Goal: Task Accomplishment & Management: Use online tool/utility

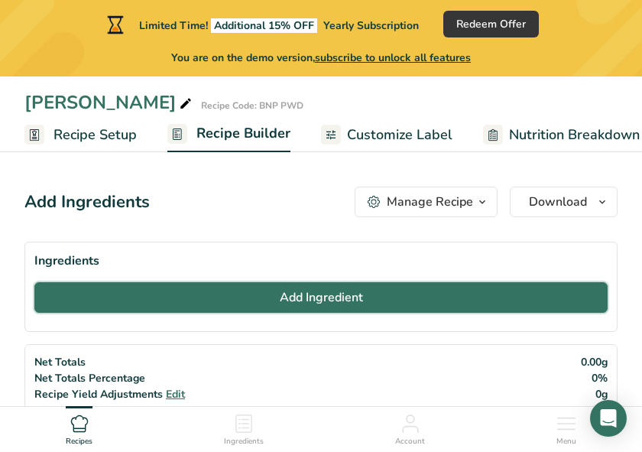
click at [361, 297] on span "Add Ingredient" at bounding box center [321, 297] width 83 height 18
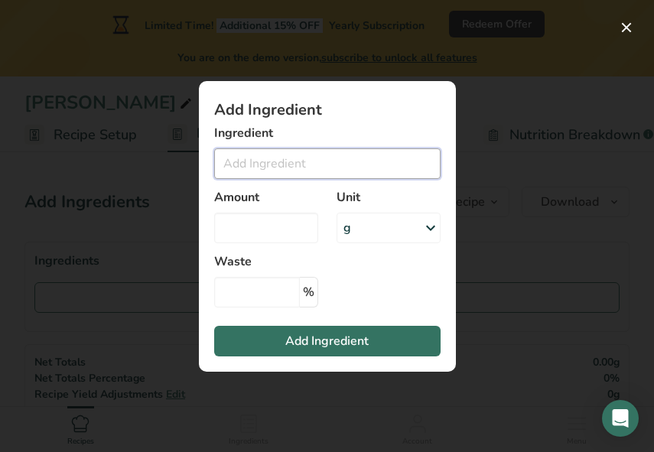
click at [270, 167] on input "Add ingredient modal" at bounding box center [327, 163] width 226 height 31
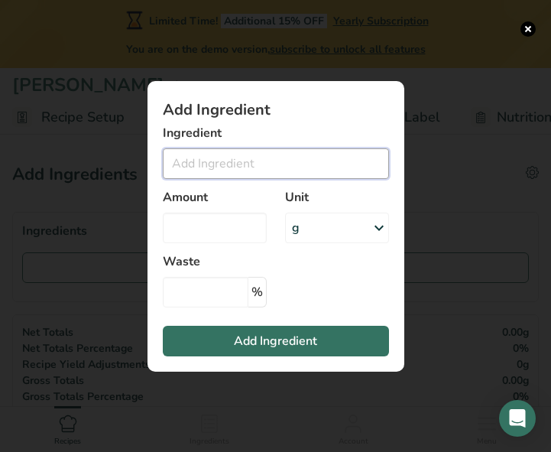
click at [288, 169] on input "Add ingredient modal" at bounding box center [276, 163] width 226 height 31
type input "c"
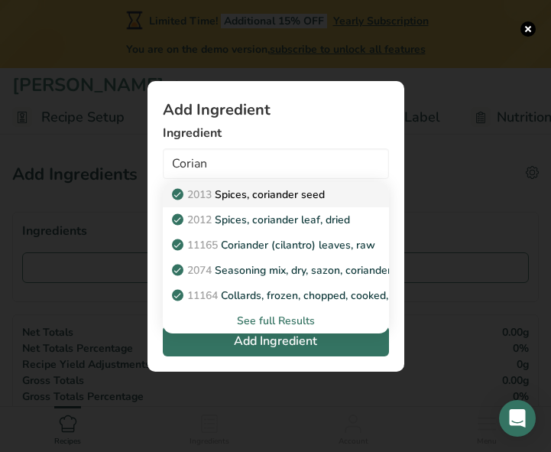
click at [244, 203] on link "2013 Spices, coriander seed" at bounding box center [276, 194] width 226 height 25
type input "Spices, coriander seed"
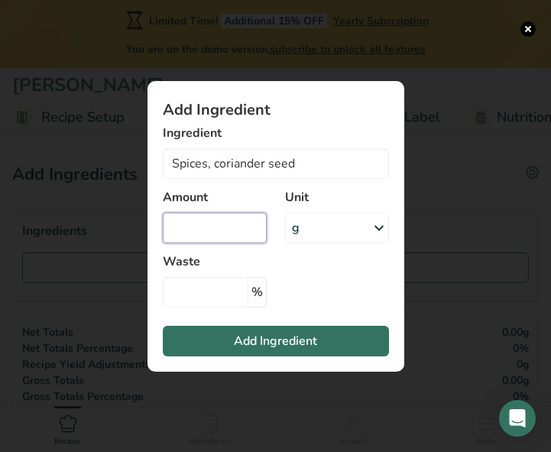
click at [235, 232] on input "Add ingredient modal" at bounding box center [215, 228] width 104 height 31
type input "42.5"
click at [328, 289] on section "Add Ingredient Ingredient Spices, coriander seed 2013 Spices, coriander seed 20…" at bounding box center [276, 226] width 257 height 291
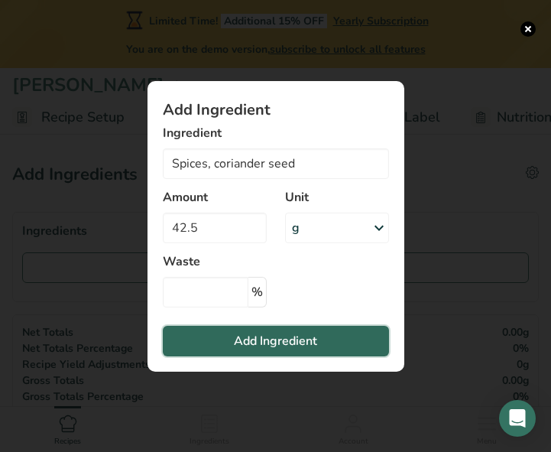
click at [325, 344] on button "Add Ingredient" at bounding box center [276, 341] width 226 height 31
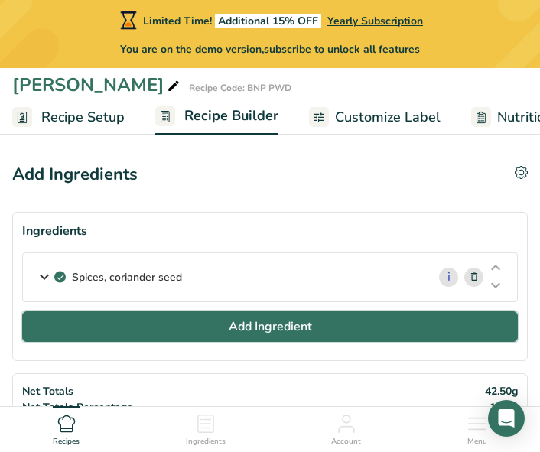
click at [314, 336] on button "Add Ingredient" at bounding box center [269, 326] width 495 height 31
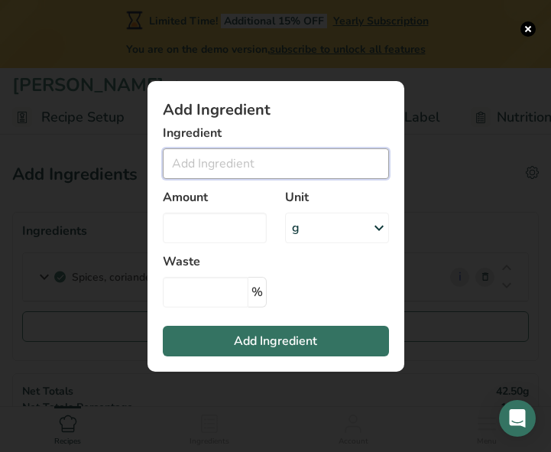
click at [249, 170] on input "Add ingredient modal" at bounding box center [276, 163] width 226 height 31
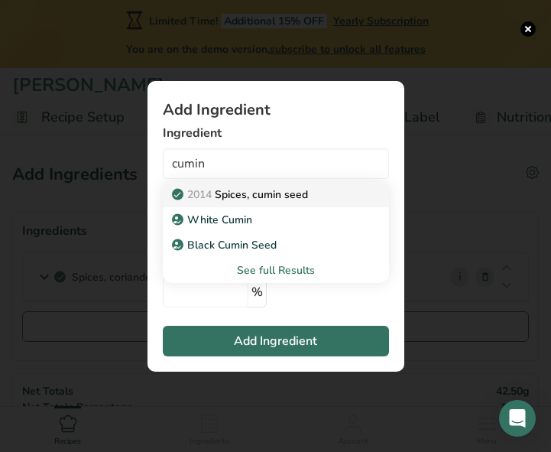
click at [288, 198] on p "2014 Spices, cumin seed" at bounding box center [241, 195] width 133 height 16
type input "Spices, cumin seed"
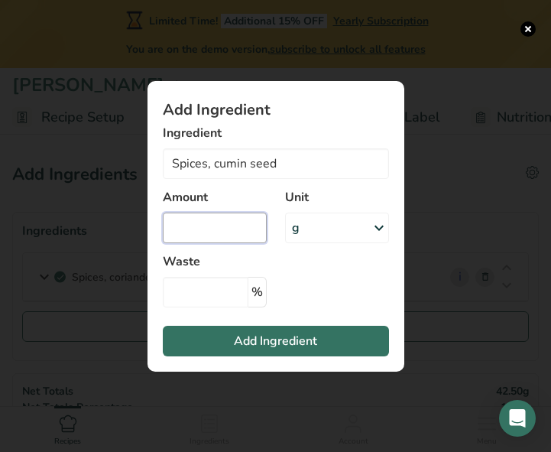
click at [226, 226] on input "Add ingredient modal" at bounding box center [215, 228] width 104 height 31
type input "21"
click at [226, 285] on input "Add ingredient modal" at bounding box center [206, 292] width 86 height 31
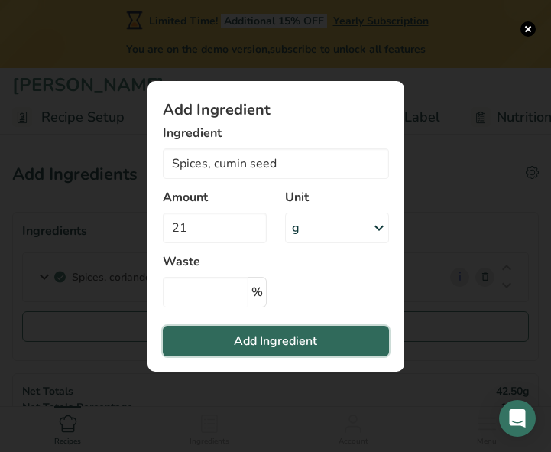
click at [307, 343] on span "Add Ingredient" at bounding box center [275, 341] width 83 height 18
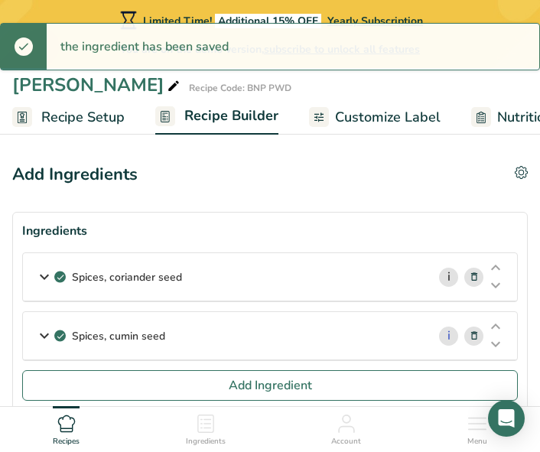
click at [447, 276] on link "i" at bounding box center [448, 277] width 19 height 19
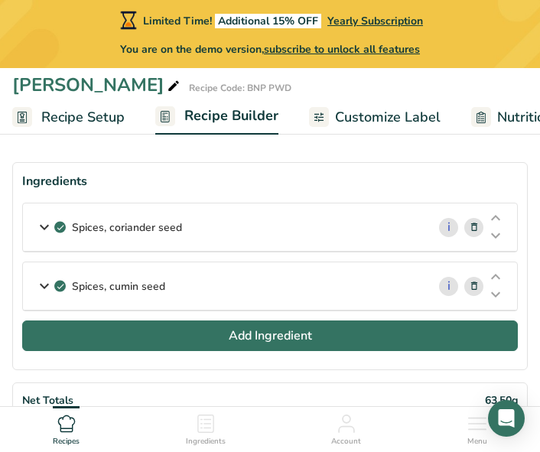
scroll to position [76, 0]
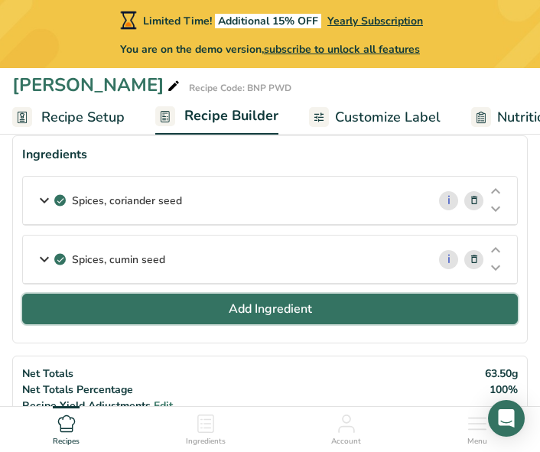
click at [319, 306] on button "Add Ingredient" at bounding box center [269, 309] width 495 height 31
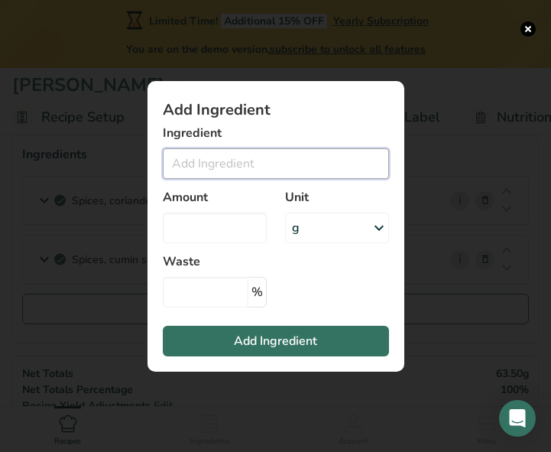
click at [228, 159] on input "Add ingredient modal" at bounding box center [276, 163] width 226 height 31
click at [234, 170] on input "Add ingredient modal" at bounding box center [276, 163] width 226 height 31
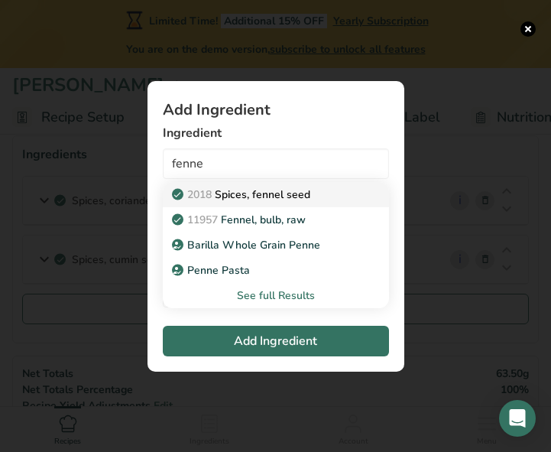
click at [248, 190] on p "2018 Spices, fennel seed" at bounding box center [242, 195] width 135 height 16
type input "Spices, fennel seed"
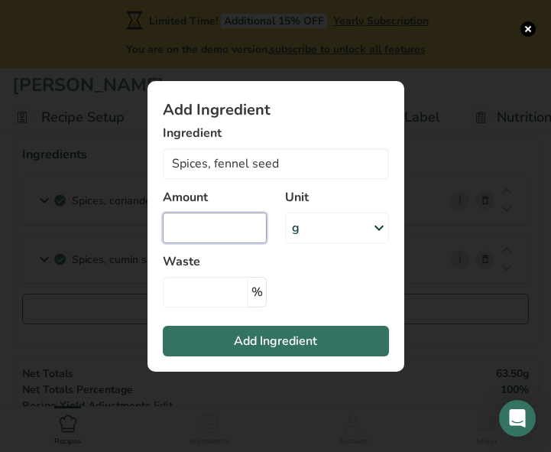
click at [239, 224] on input "Add ingredient modal" at bounding box center [215, 228] width 104 height 31
type input "21"
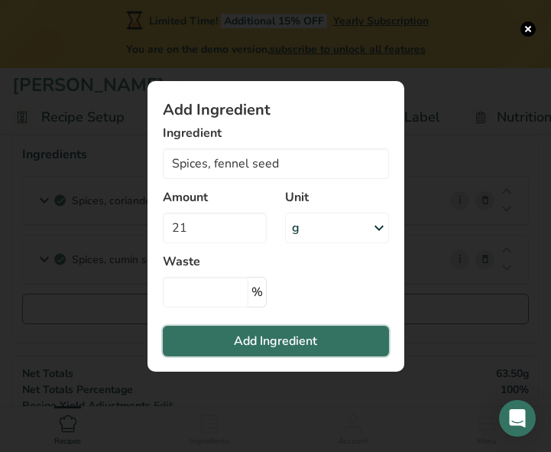
click at [265, 333] on span "Add Ingredient" at bounding box center [275, 341] width 83 height 18
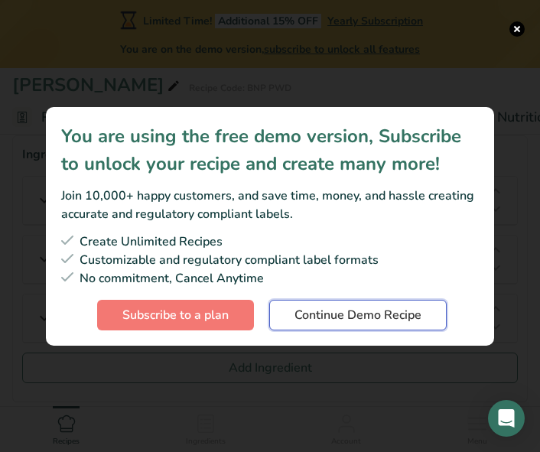
click at [315, 320] on span "Continue Demo Recipe" at bounding box center [357, 315] width 127 height 18
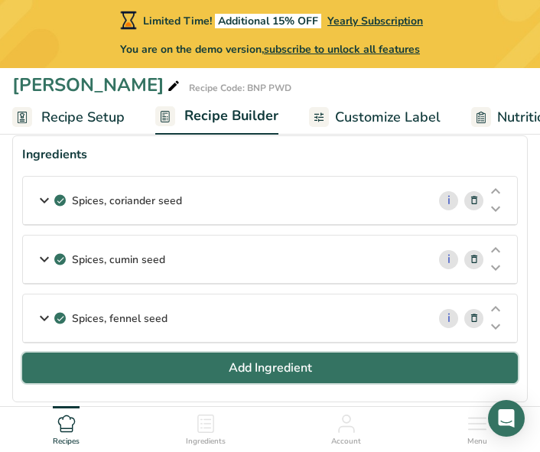
click at [199, 363] on button "Add Ingredient" at bounding box center [269, 367] width 495 height 31
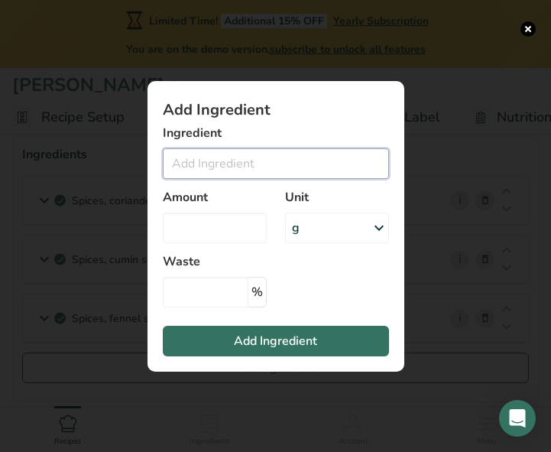
click at [202, 157] on input "Add ingredient modal" at bounding box center [276, 163] width 226 height 31
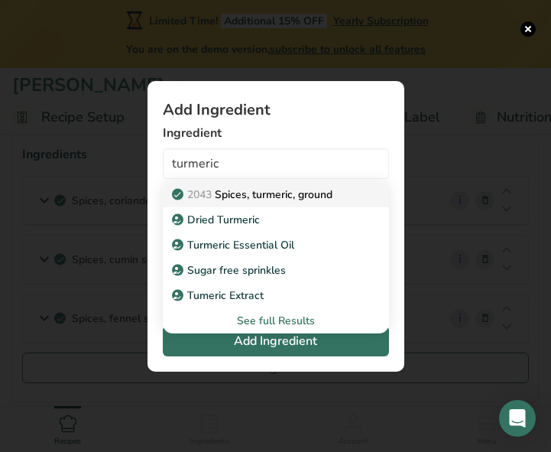
click at [266, 197] on p "2043 Spices, turmeric, ground" at bounding box center [253, 195] width 157 height 16
type input "Spices, turmeric, ground"
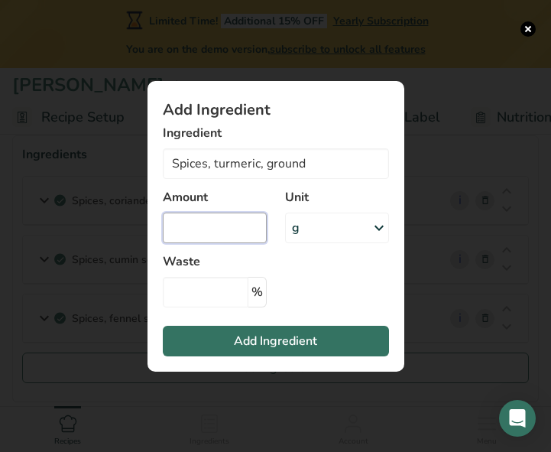
click at [244, 237] on input "Add ingredient modal" at bounding box center [215, 228] width 104 height 31
type input "4.5"
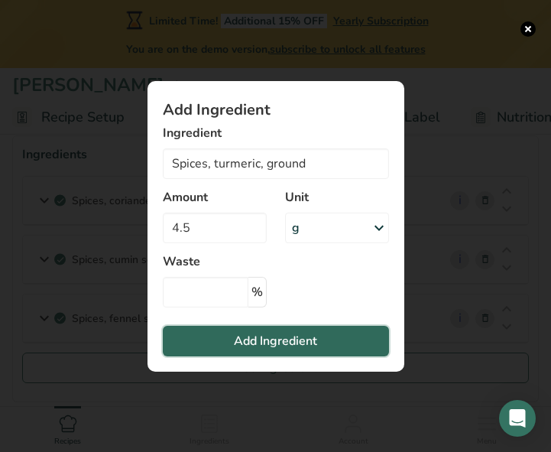
click at [282, 347] on span "Add Ingredient" at bounding box center [275, 341] width 83 height 18
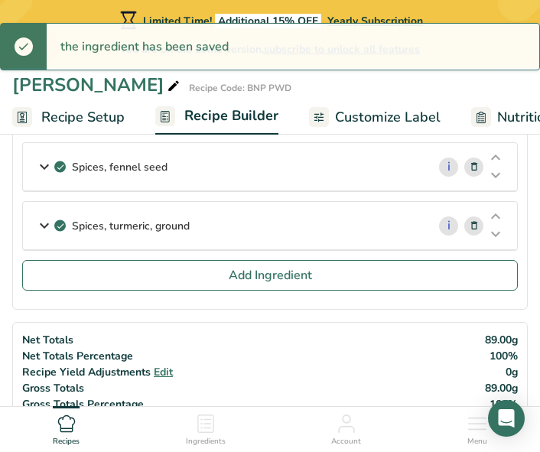
scroll to position [229, 0]
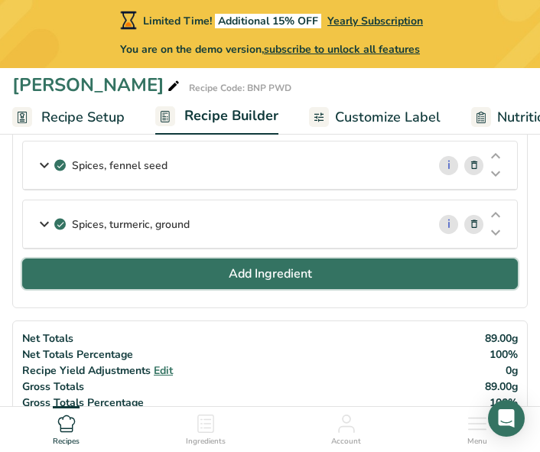
click at [254, 266] on span "Add Ingredient" at bounding box center [270, 274] width 83 height 18
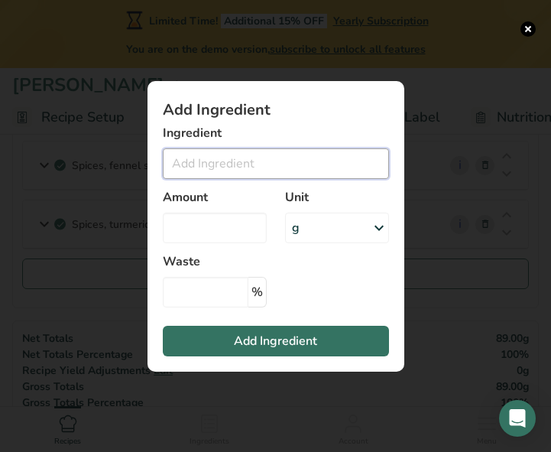
click at [201, 167] on input "Add ingredient modal" at bounding box center [276, 163] width 226 height 31
click at [248, 172] on input "Add ingredient modal" at bounding box center [276, 163] width 226 height 31
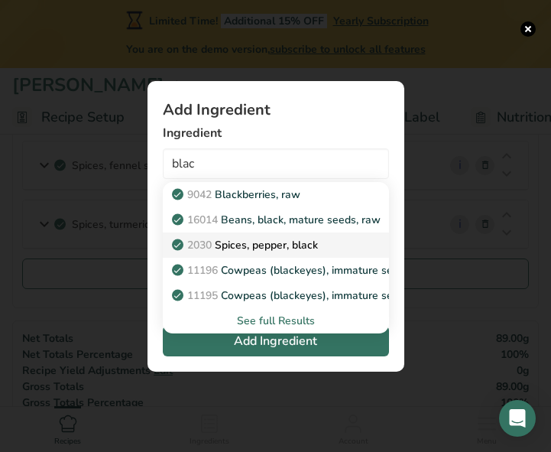
click at [283, 248] on p "2030 Spices, pepper, black" at bounding box center [246, 245] width 143 height 16
type input "Spices, pepper, black"
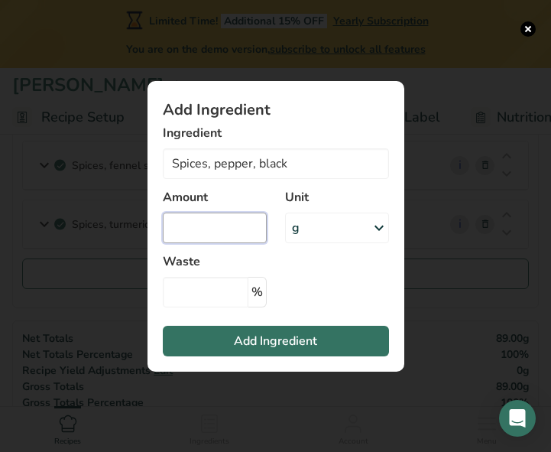
click at [221, 226] on input "Add ingredient modal" at bounding box center [215, 228] width 104 height 31
type input "2.5"
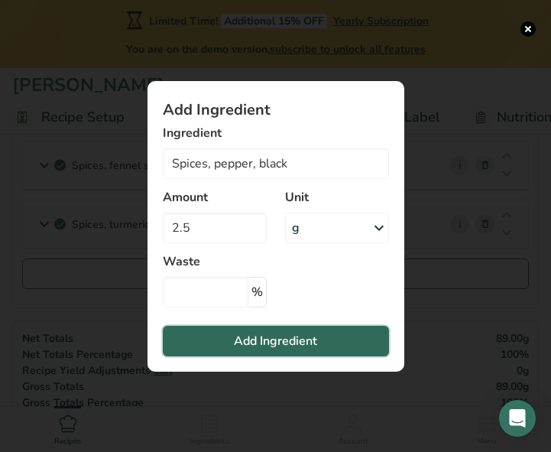
click at [319, 344] on button "Add Ingredient" at bounding box center [276, 341] width 226 height 31
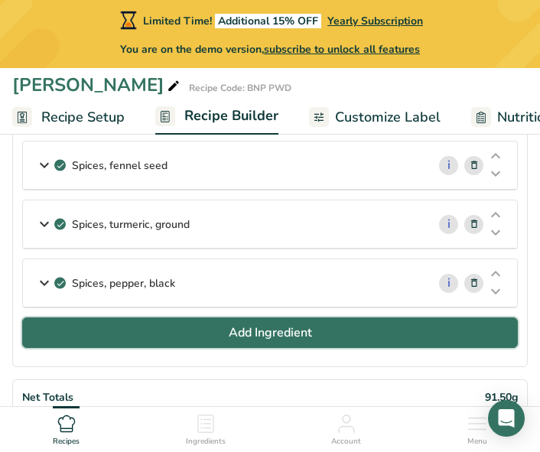
click at [245, 323] on button "Add Ingredient" at bounding box center [269, 332] width 495 height 31
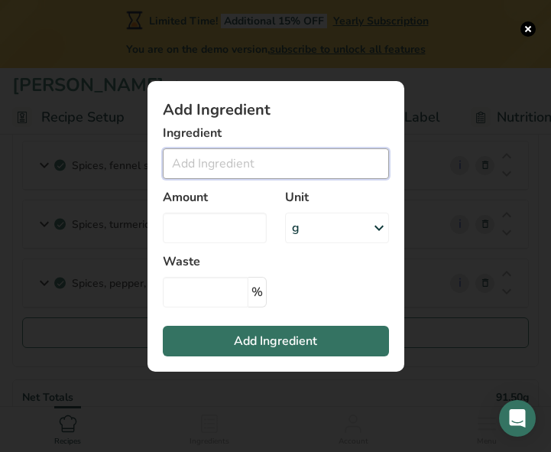
click at [203, 171] on input "Add ingredient modal" at bounding box center [276, 163] width 226 height 31
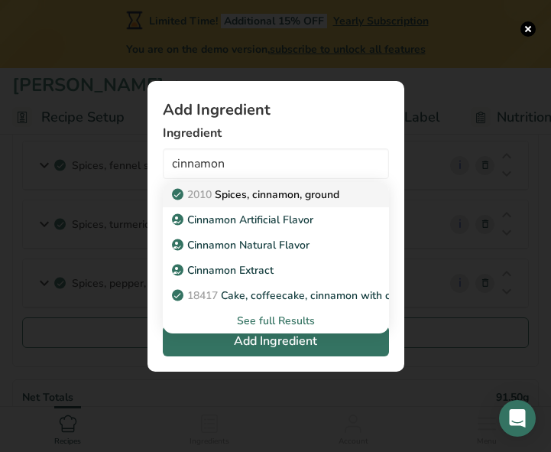
click at [250, 191] on p "2010 Spices, cinnamon, ground" at bounding box center [257, 195] width 164 height 16
type input "Spices, cinnamon, ground"
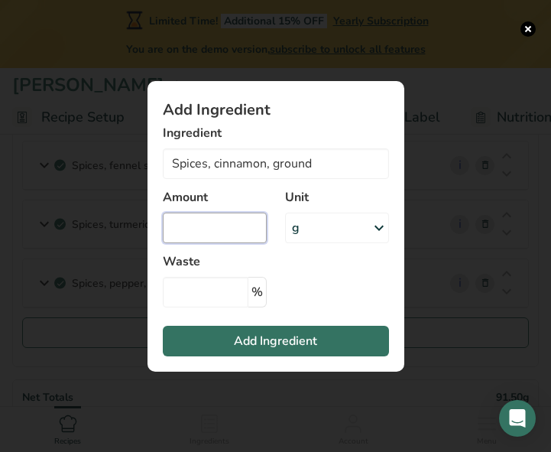
click at [245, 222] on input "Add ingredient modal" at bounding box center [215, 228] width 104 height 31
type input "2.5"
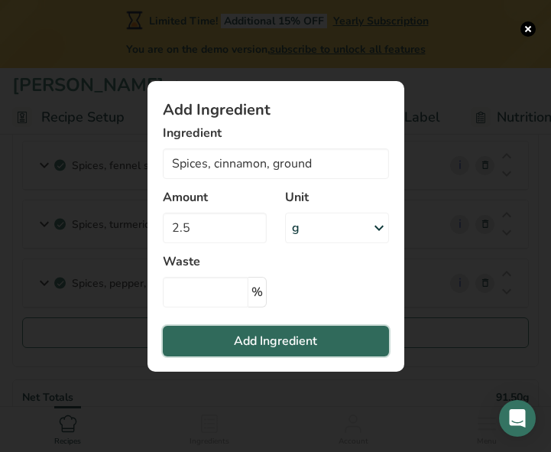
click at [253, 348] on span "Add Ingredient" at bounding box center [275, 341] width 83 height 18
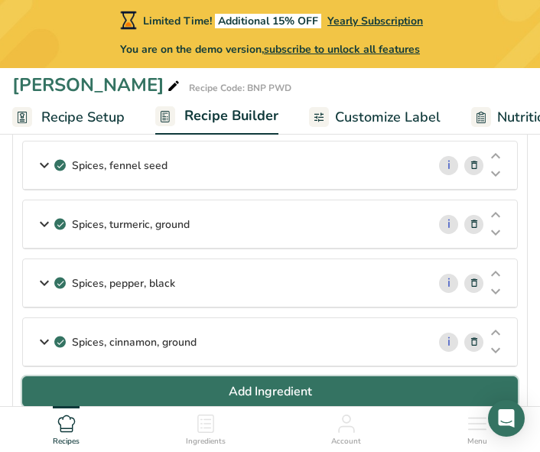
click at [151, 394] on button "Add Ingredient" at bounding box center [269, 391] width 495 height 31
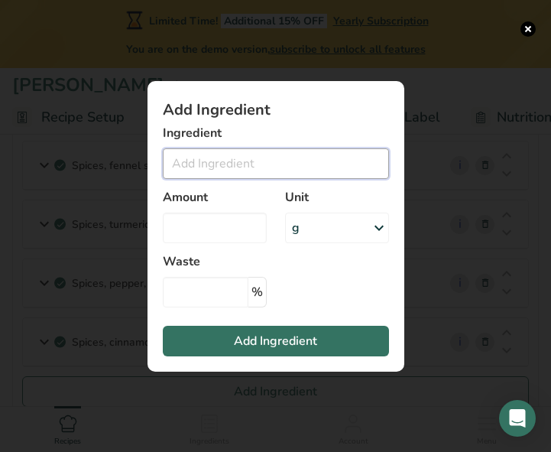
click at [235, 167] on input "Add ingredient modal" at bounding box center [276, 163] width 226 height 31
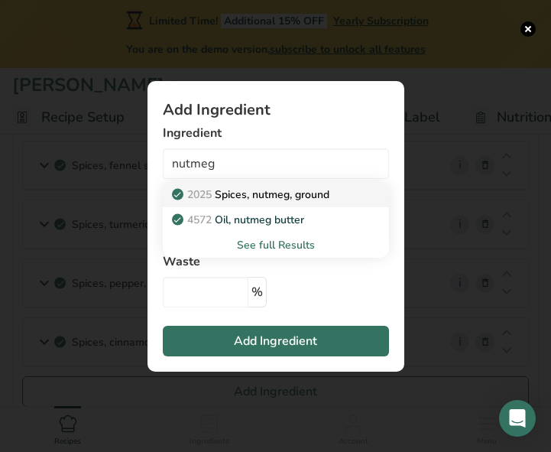
click at [276, 193] on p "2025 Spices, nutmeg, ground" at bounding box center [252, 195] width 154 height 16
type input "Spices, nutmeg, ground"
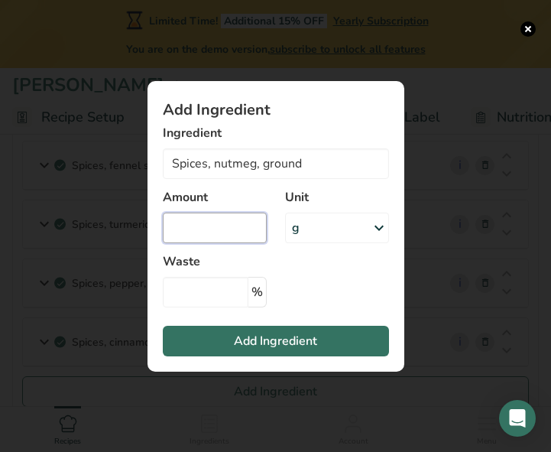
click at [231, 231] on input "Add ingredient modal" at bounding box center [215, 228] width 104 height 31
type input "1"
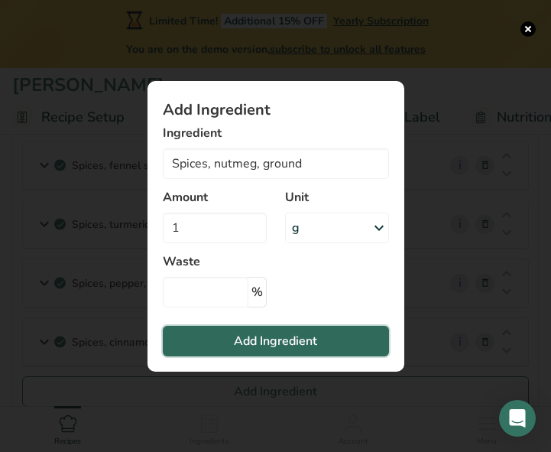
click at [200, 330] on button "Add Ingredient" at bounding box center [276, 341] width 226 height 31
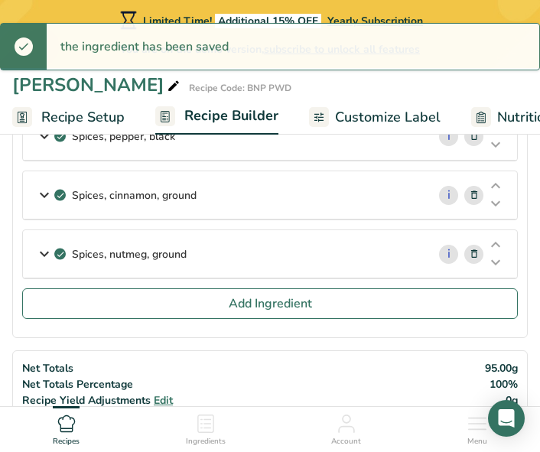
scroll to position [382, 0]
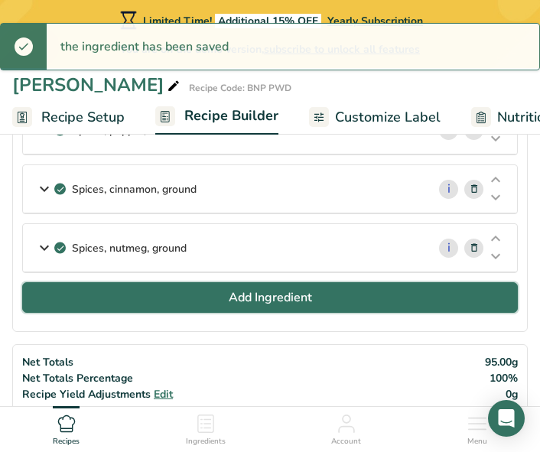
click at [206, 298] on button "Add Ingredient" at bounding box center [269, 297] width 495 height 31
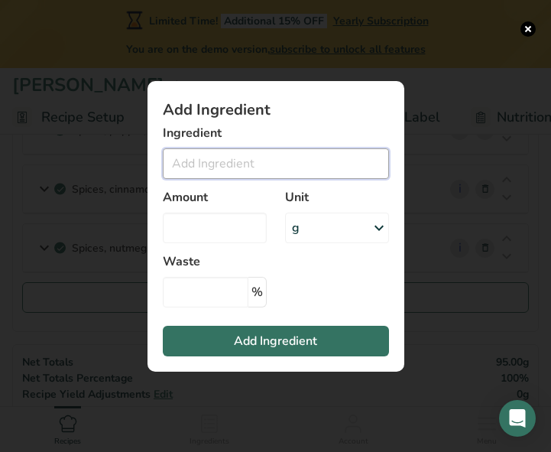
click at [194, 170] on input "Add ingredient modal" at bounding box center [276, 163] width 226 height 31
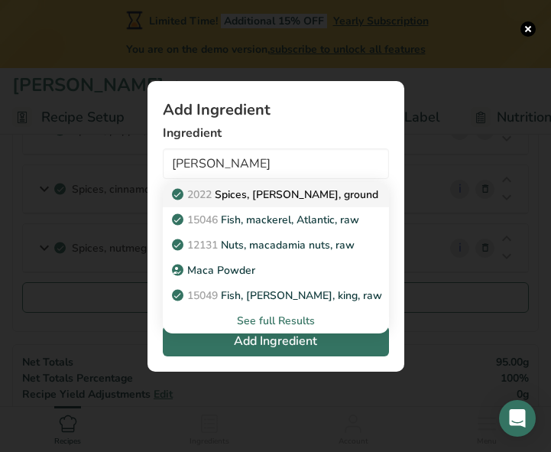
click at [241, 192] on p "2022 Spices, mace, ground" at bounding box center [276, 195] width 203 height 16
type input "Spices, mace, ground"
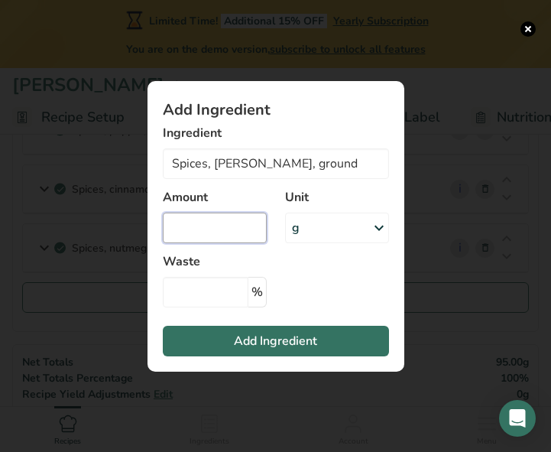
click at [217, 224] on input "Add ingredient modal" at bounding box center [215, 228] width 104 height 31
type input "1"
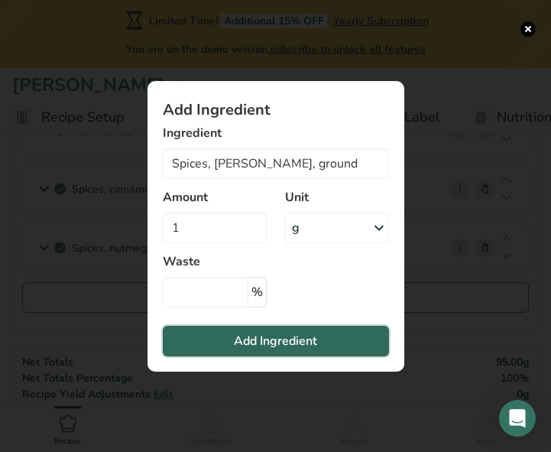
click at [188, 343] on button "Add Ingredient" at bounding box center [276, 341] width 226 height 31
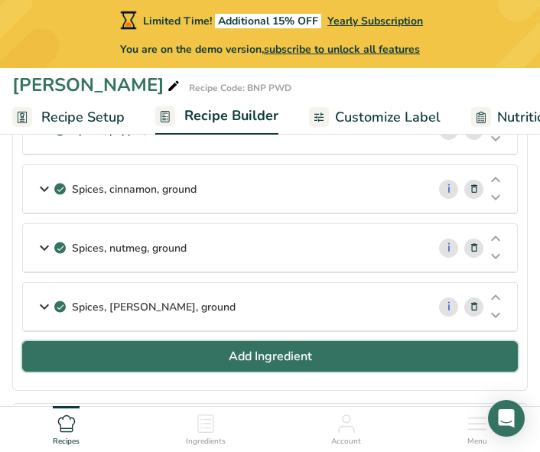
click at [164, 350] on button "Add Ingredient" at bounding box center [269, 356] width 495 height 31
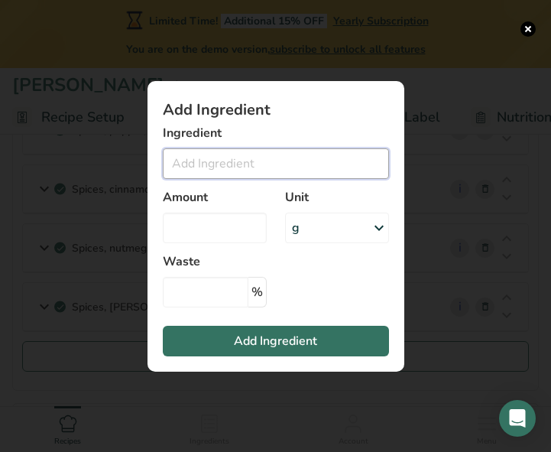
click at [223, 168] on input "Add ingredient modal" at bounding box center [276, 163] width 226 height 31
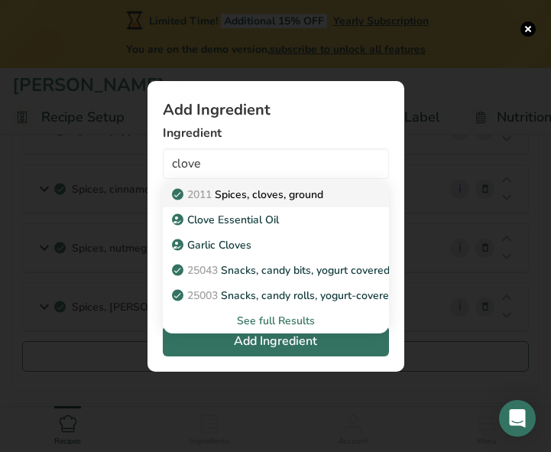
click at [272, 195] on p "2011 Spices, cloves, ground" at bounding box center [249, 195] width 148 height 16
type input "Spices, cloves, ground"
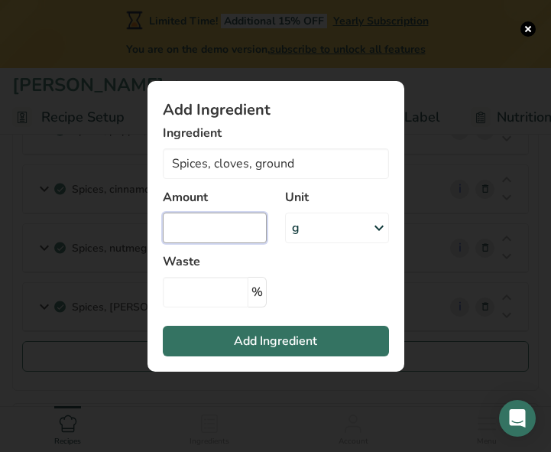
click at [241, 224] on input "Add ingredient modal" at bounding box center [215, 228] width 104 height 31
type input "1"
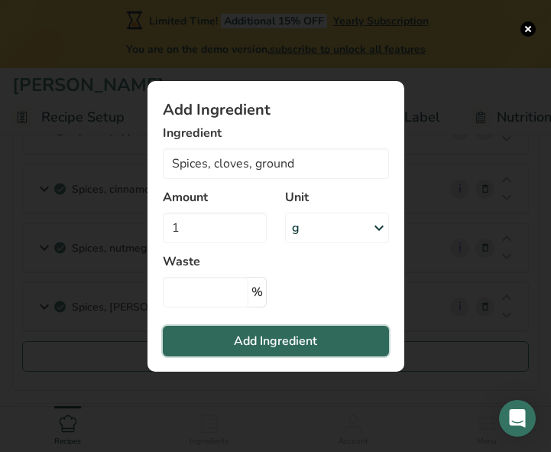
click at [219, 351] on button "Add Ingredient" at bounding box center [276, 341] width 226 height 31
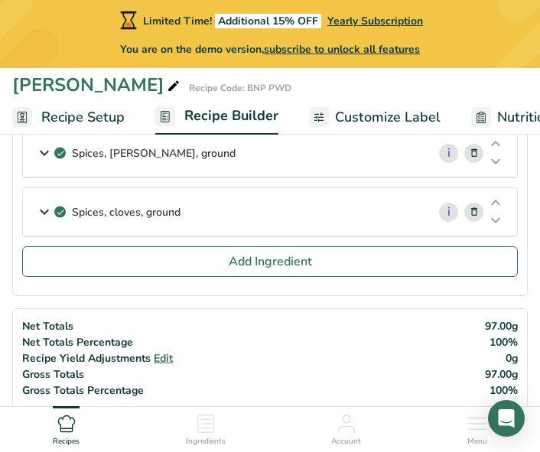
scroll to position [535, 0]
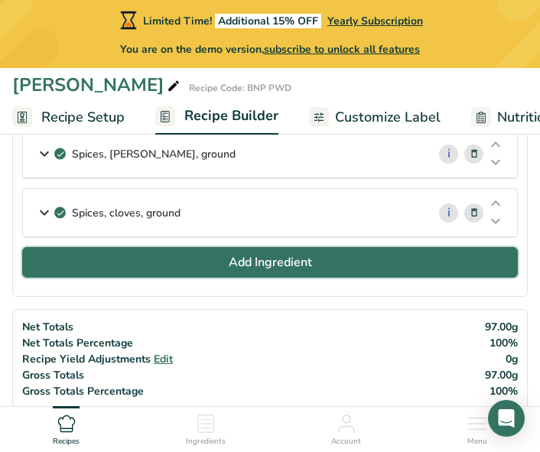
click at [251, 258] on span "Add Ingredient" at bounding box center [270, 262] width 83 height 18
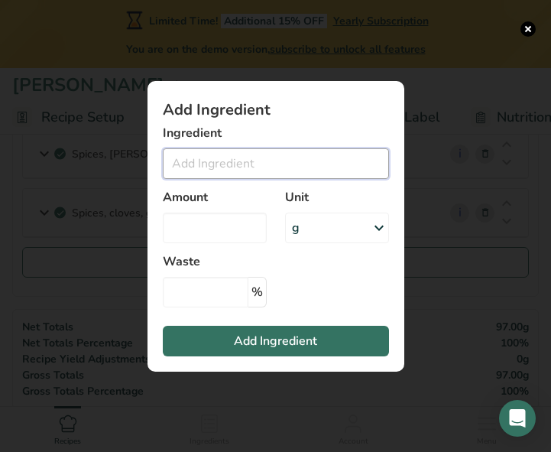
click at [238, 156] on input "Add ingredient modal" at bounding box center [276, 163] width 226 height 31
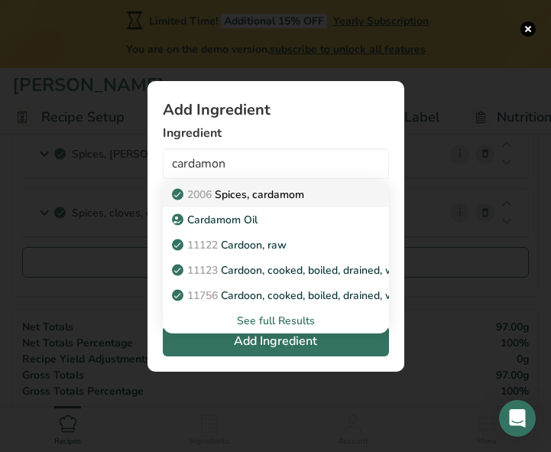
click at [266, 193] on p "2006 Spices, cardamom" at bounding box center [239, 195] width 129 height 16
type input "Spices, cardamom"
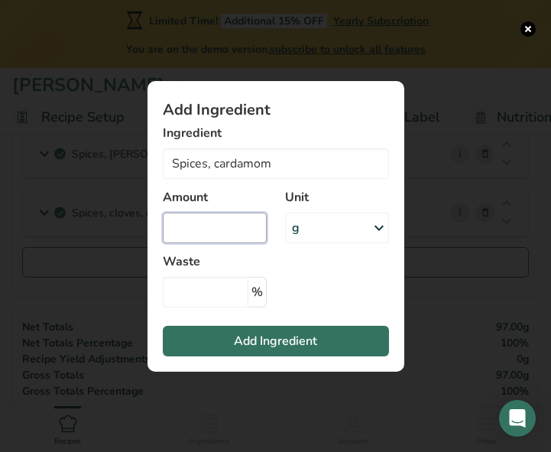
click at [233, 229] on input "Add ingredient modal" at bounding box center [215, 228] width 104 height 31
type input "1"
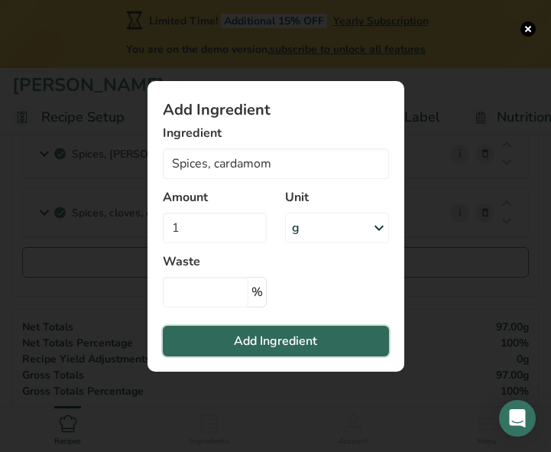
click at [252, 336] on span "Add Ingredient" at bounding box center [275, 341] width 83 height 18
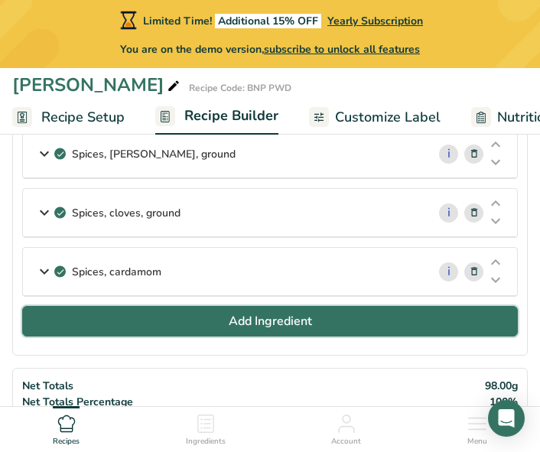
click at [137, 325] on button "Add Ingredient" at bounding box center [269, 321] width 495 height 31
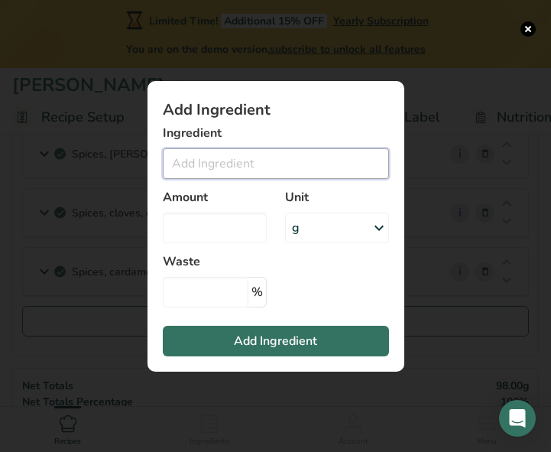
click at [232, 163] on input "Add ingredient modal" at bounding box center [276, 163] width 226 height 31
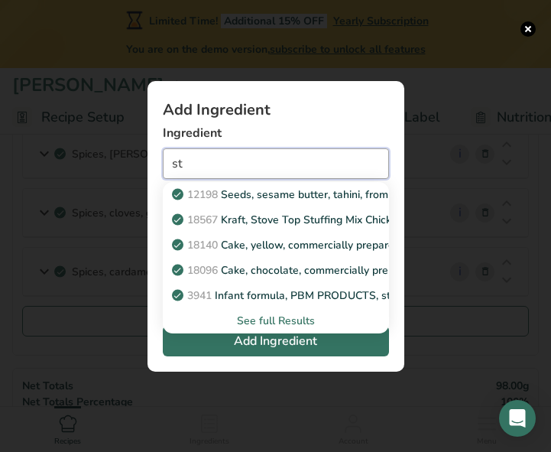
type input "s"
type input "stone"
click at [284, 326] on div "See full Results" at bounding box center [276, 321] width 202 height 16
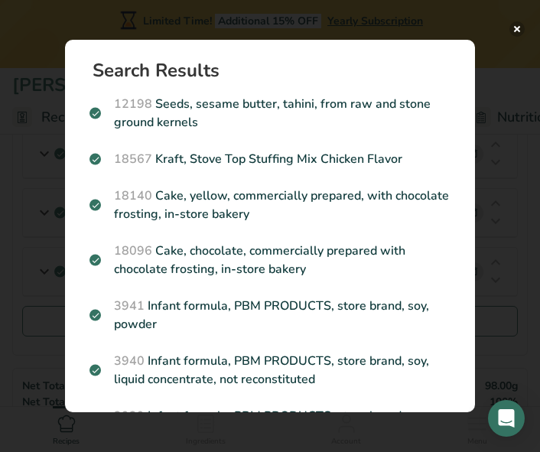
click at [512, 27] on button "Search results modal" at bounding box center [516, 28] width 15 height 15
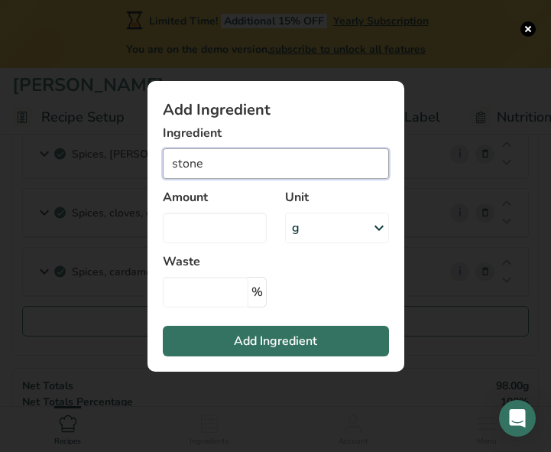
drag, startPoint x: 219, startPoint y: 163, endPoint x: 167, endPoint y: 159, distance: 52.1
click at [167, 159] on input "stone" at bounding box center [276, 163] width 226 height 31
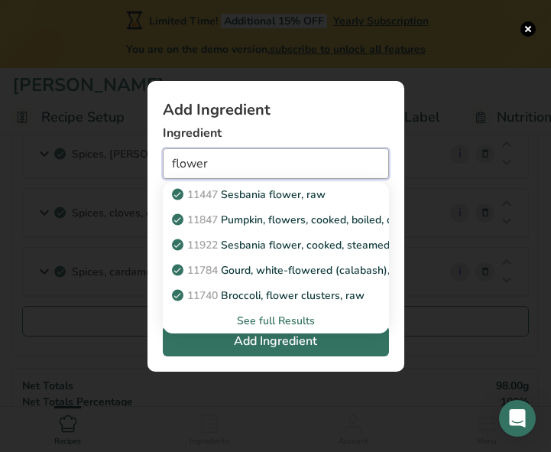
type input "flower"
click at [269, 323] on div "See full Results" at bounding box center [276, 321] width 202 height 16
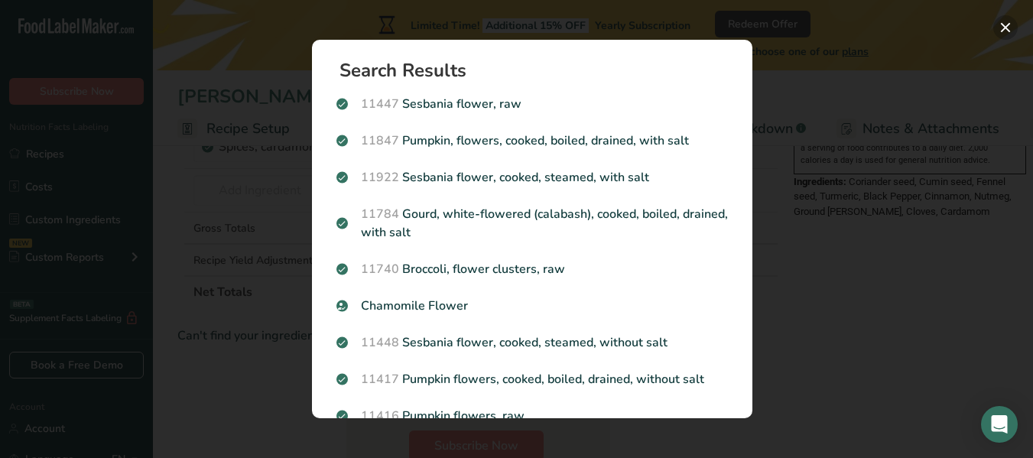
click at [1005, 34] on button "Search results modal" at bounding box center [1005, 27] width 24 height 24
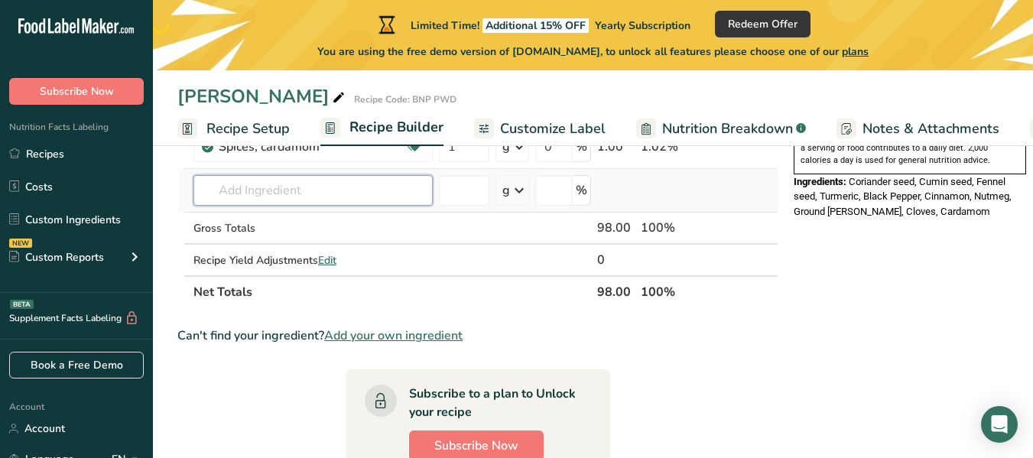
click at [242, 189] on input "text" at bounding box center [312, 190] width 239 height 31
paste input "Dagad Phool"
type input "Dagad Phool"
click at [295, 242] on div "Add your own ingredient" at bounding box center [313, 247] width 215 height 16
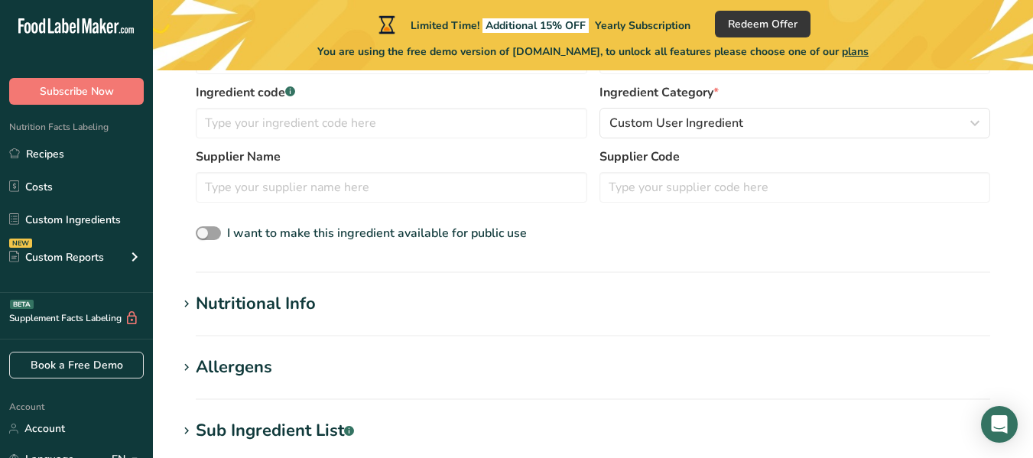
scroll to position [459, 0]
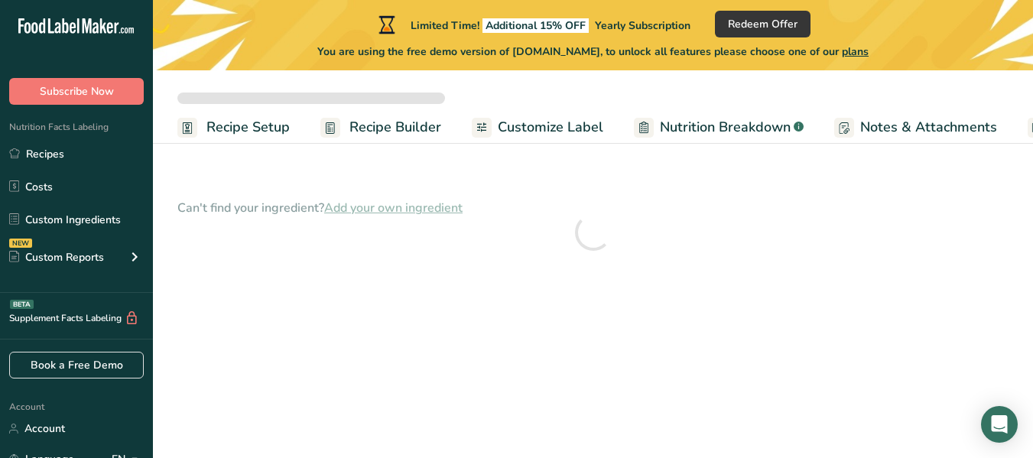
click at [408, 128] on span "Recipe Builder" at bounding box center [395, 127] width 92 height 21
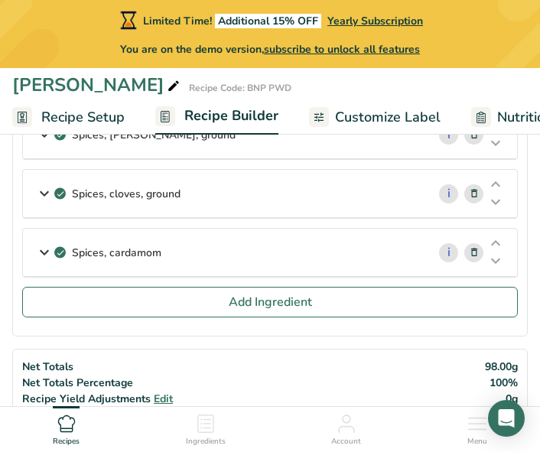
scroll to position [535, 0]
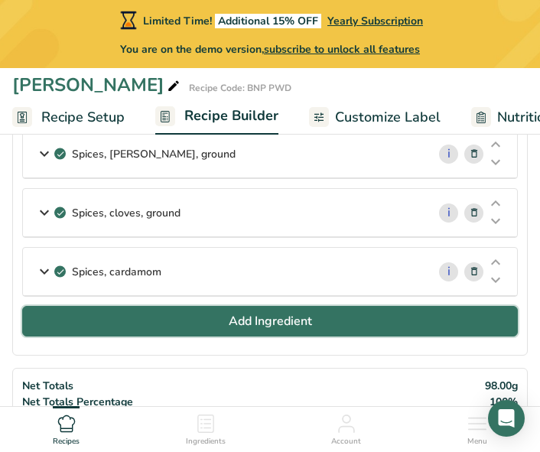
click at [128, 326] on button "Add Ingredient" at bounding box center [269, 321] width 495 height 31
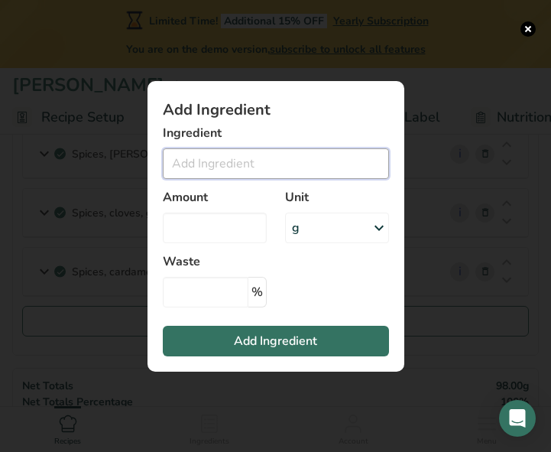
click at [249, 171] on input "Add ingredient modal" at bounding box center [276, 163] width 226 height 31
click at [245, 163] on input "Add ingredient modal" at bounding box center [276, 163] width 226 height 31
type input "k"
click at [226, 167] on input "Add ingredient modal" at bounding box center [276, 163] width 226 height 31
paste input "Parmelia perlata"
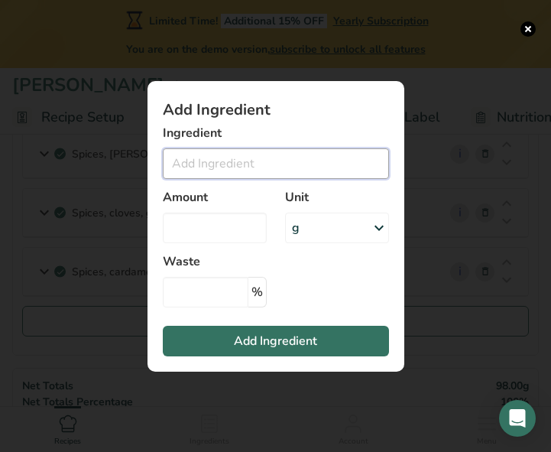
type input "Parmelia perlata"
drag, startPoint x: 273, startPoint y: 166, endPoint x: 157, endPoint y: 163, distance: 116.3
click at [157, 163] on section "Add Ingredient Ingredient Parmelia perlata No Results Found Amount Unit g Weigh…" at bounding box center [276, 226] width 257 height 291
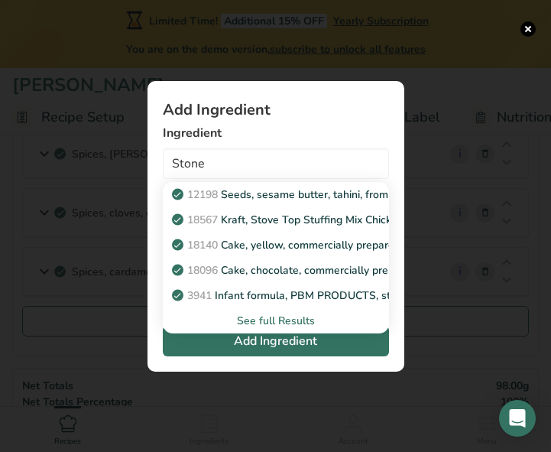
click at [270, 319] on div "See full Results" at bounding box center [276, 321] width 202 height 16
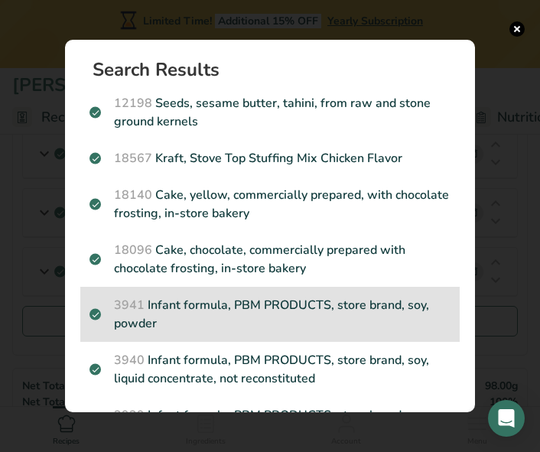
scroll to position [0, 0]
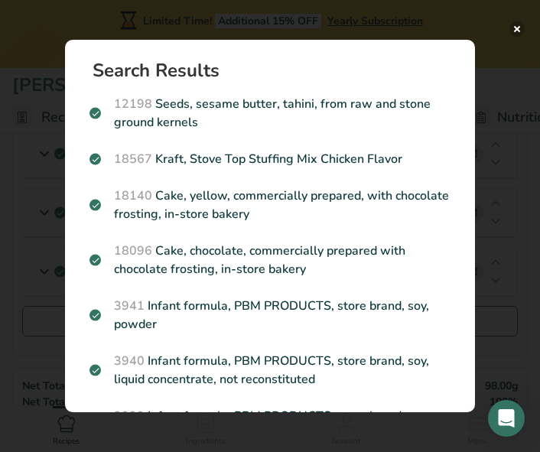
click at [515, 27] on button "Search results modal" at bounding box center [516, 28] width 15 height 15
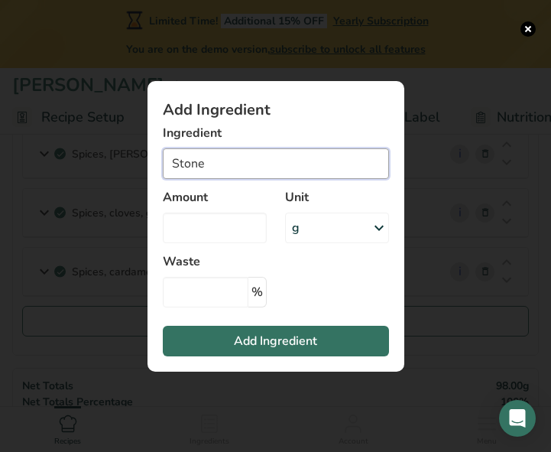
click at [259, 169] on input "Stone" at bounding box center [276, 163] width 226 height 31
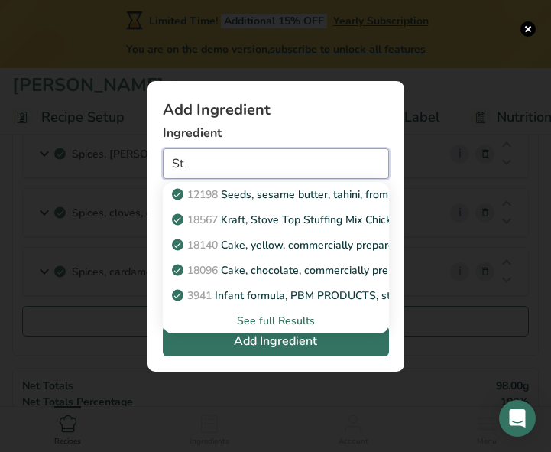
type input "S"
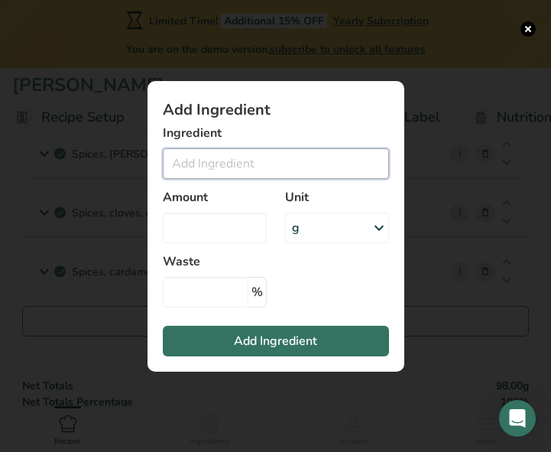
click at [180, 161] on input "Add ingredient modal" at bounding box center [276, 163] width 226 height 31
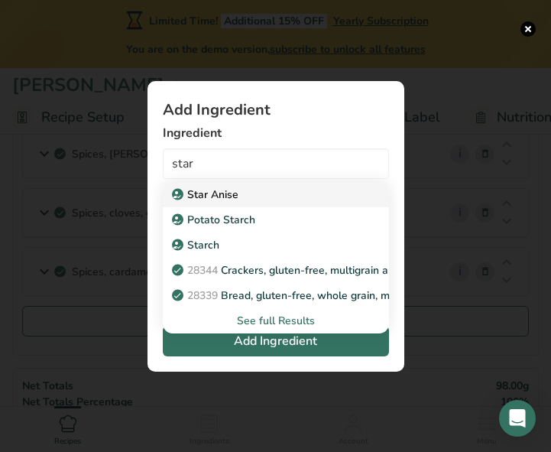
click at [213, 190] on p "Star Anise" at bounding box center [206, 195] width 63 height 16
type input "Star Anise"
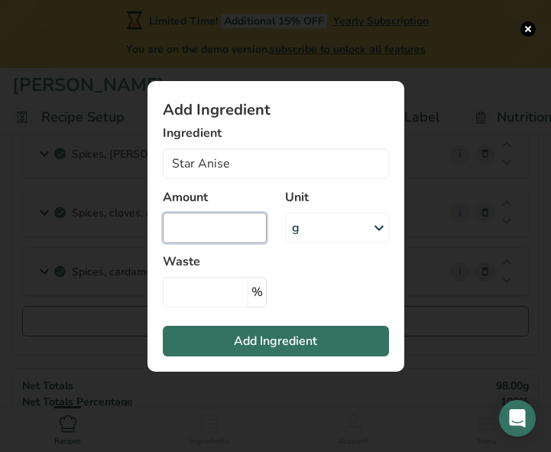
click at [229, 232] on input "Add ingredient modal" at bounding box center [215, 228] width 104 height 31
type input "0.5"
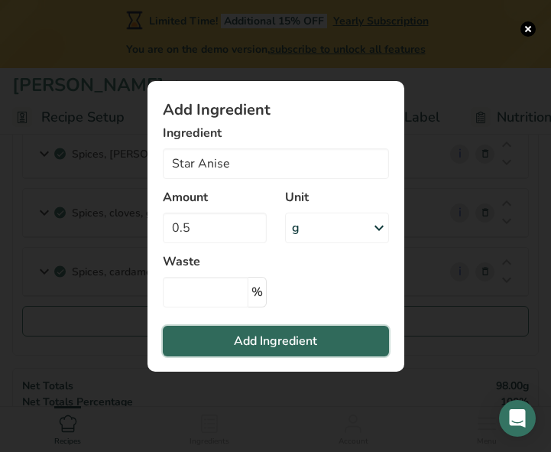
click at [346, 331] on button "Add Ingredient" at bounding box center [276, 341] width 226 height 31
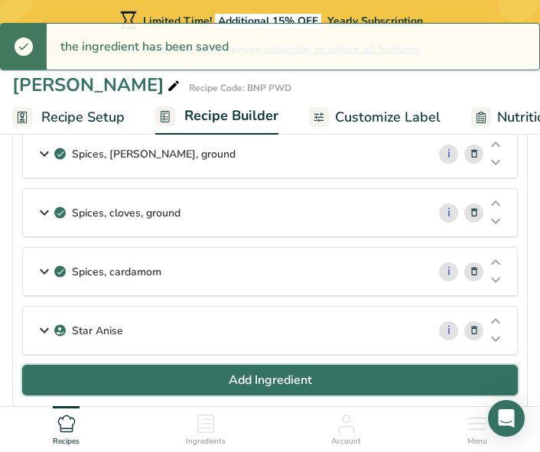
click at [204, 378] on button "Add Ingredient" at bounding box center [269, 380] width 495 height 31
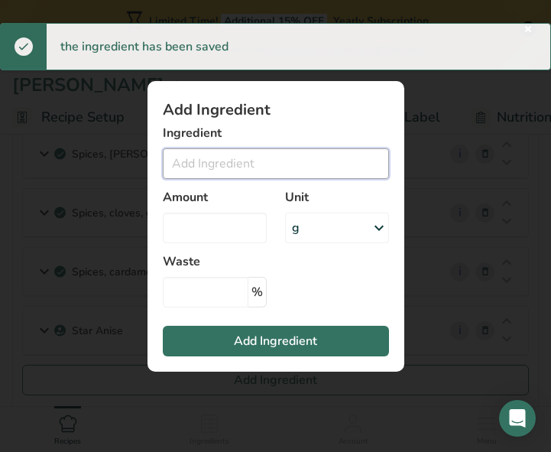
click at [217, 160] on input "Add ingredient modal" at bounding box center [276, 163] width 226 height 31
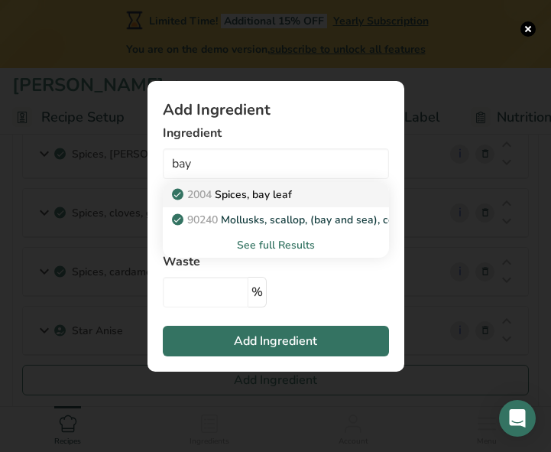
click at [257, 190] on p "2004 Spices, bay leaf" at bounding box center [233, 195] width 117 height 16
type input "Spices, bay leaf"
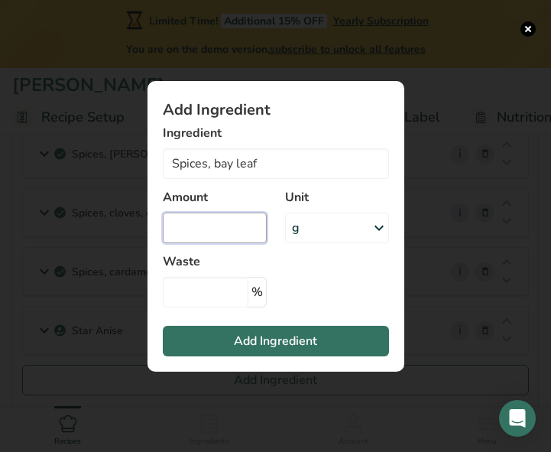
click at [244, 228] on input "Add ingredient modal" at bounding box center [215, 228] width 104 height 31
type input "0.5"
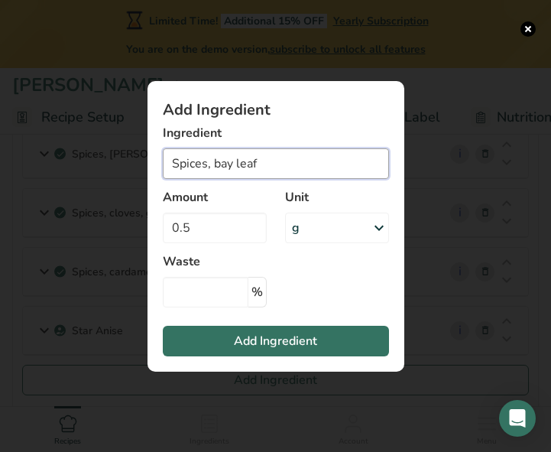
click at [265, 166] on input "Spices, bay leaf" at bounding box center [276, 163] width 226 height 31
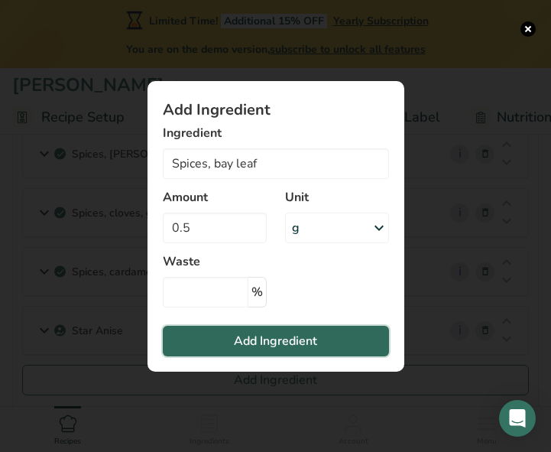
click at [248, 343] on span "Add Ingredient" at bounding box center [275, 341] width 83 height 18
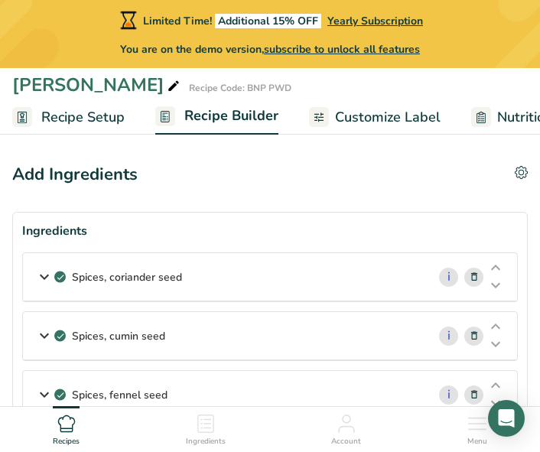
click at [252, 274] on div "Spices, coriander seed" at bounding box center [225, 276] width 404 height 47
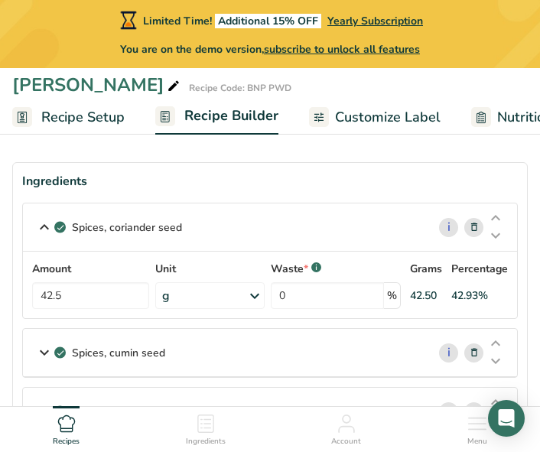
scroll to position [76, 0]
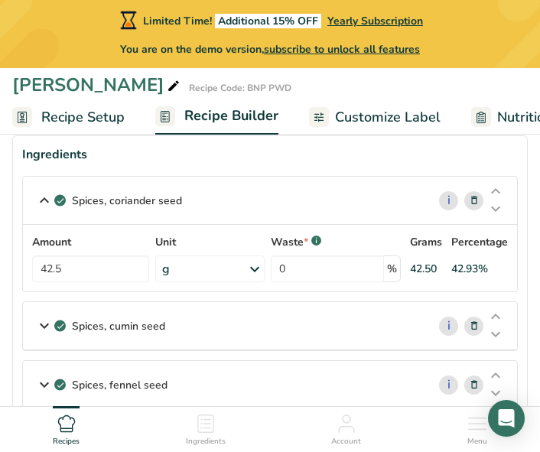
click at [240, 313] on div "Spices, cumin seed" at bounding box center [225, 325] width 404 height 47
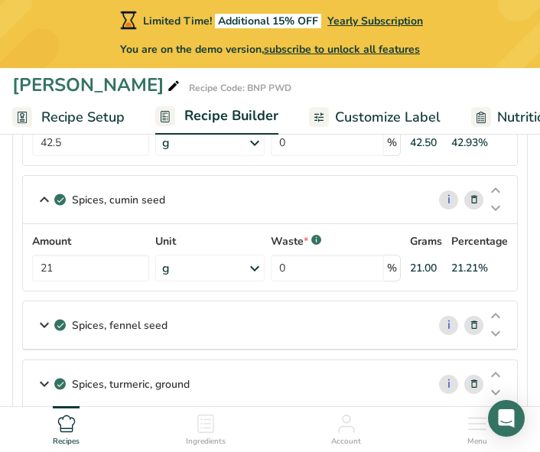
scroll to position [229, 0]
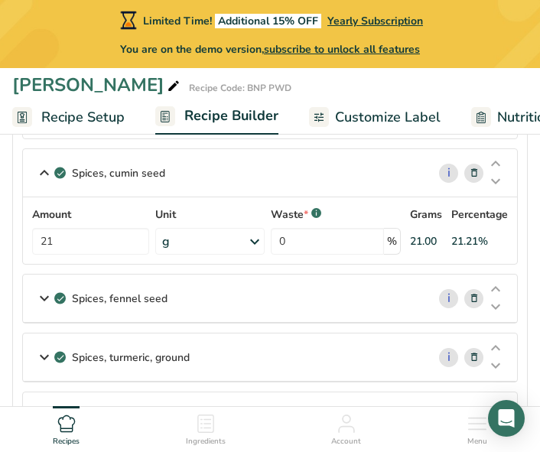
click at [240, 313] on div "Spices, fennel seed" at bounding box center [225, 297] width 404 height 47
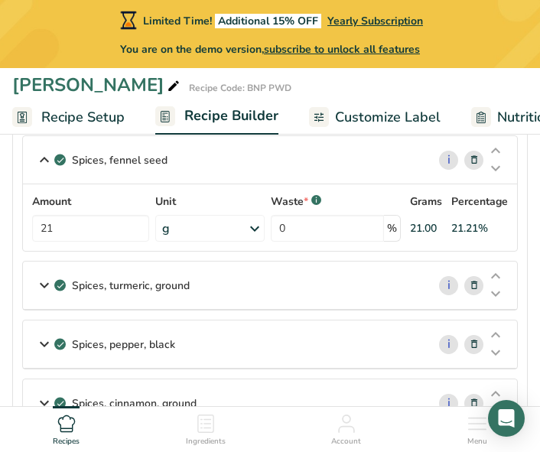
scroll to position [382, 0]
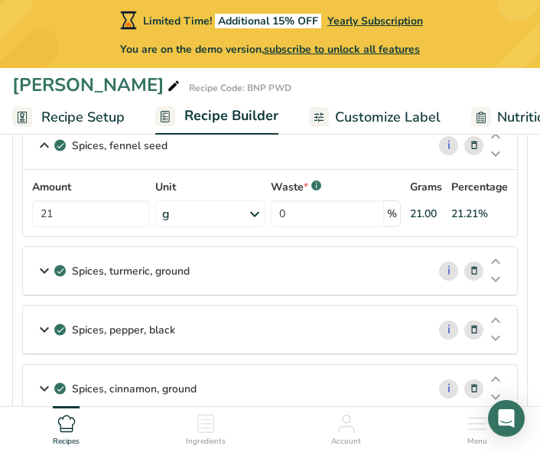
click at [223, 281] on div "Spices, turmeric, ground" at bounding box center [225, 270] width 404 height 47
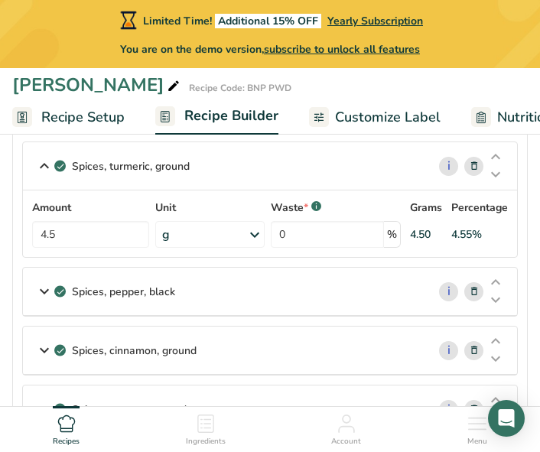
scroll to position [535, 0]
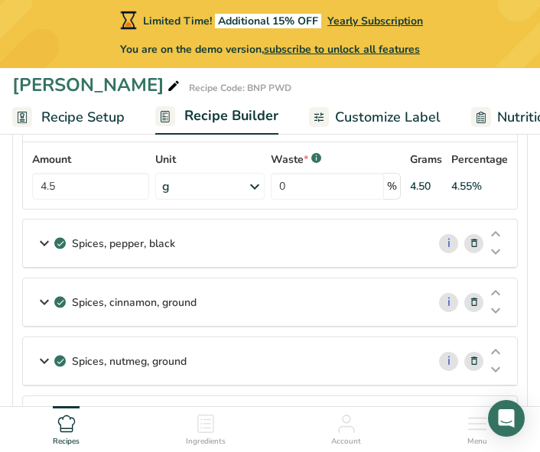
click at [214, 231] on div "Spices, pepper, black" at bounding box center [225, 242] width 404 height 47
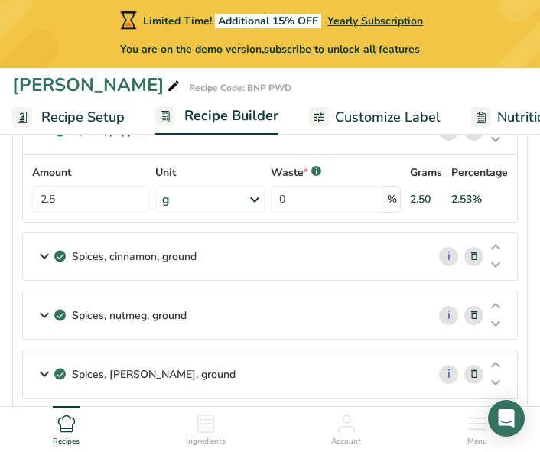
scroll to position [688, 0]
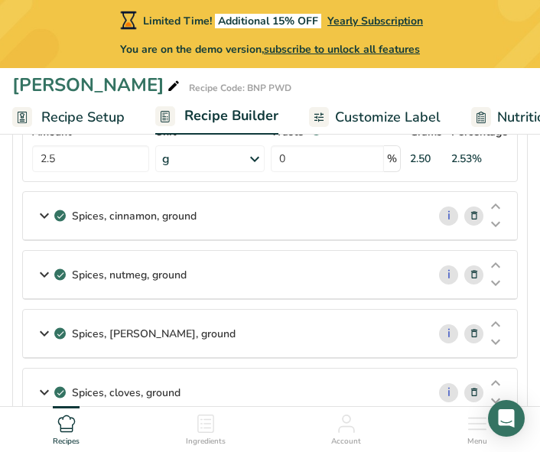
click at [214, 231] on div "Spices, cinnamon, ground" at bounding box center [225, 215] width 404 height 47
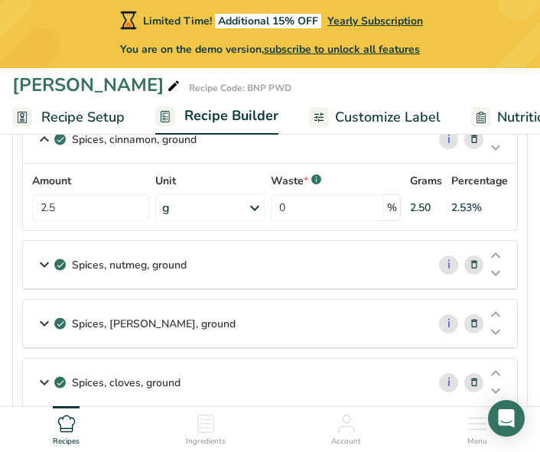
scroll to position [841, 0]
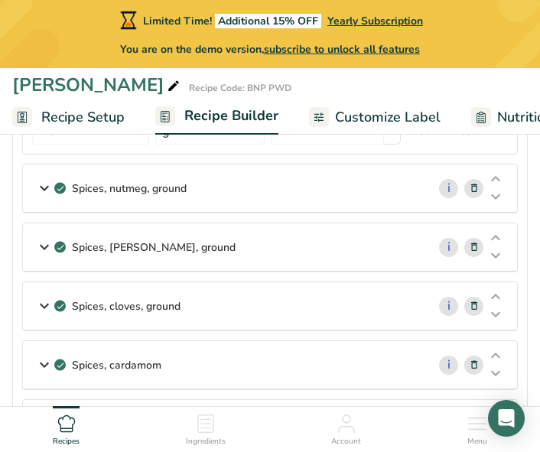
click at [217, 203] on div "Spices, nutmeg, ground" at bounding box center [225, 187] width 404 height 47
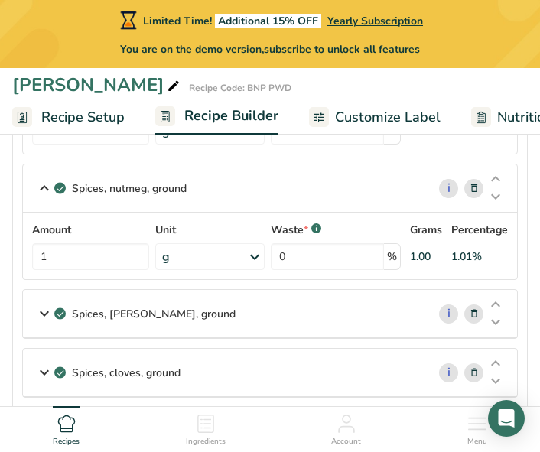
click at [216, 327] on div "Spices, mace, ground" at bounding box center [225, 313] width 404 height 47
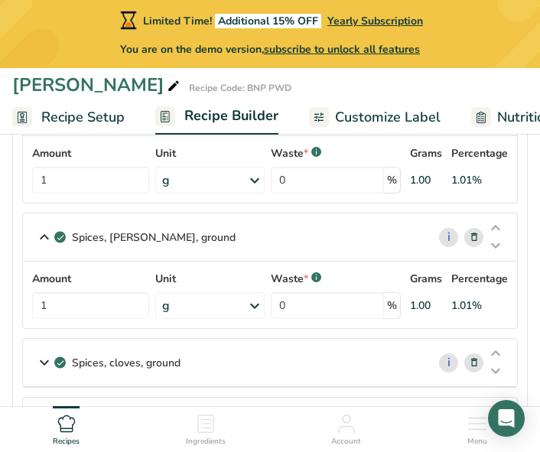
scroll to position [994, 0]
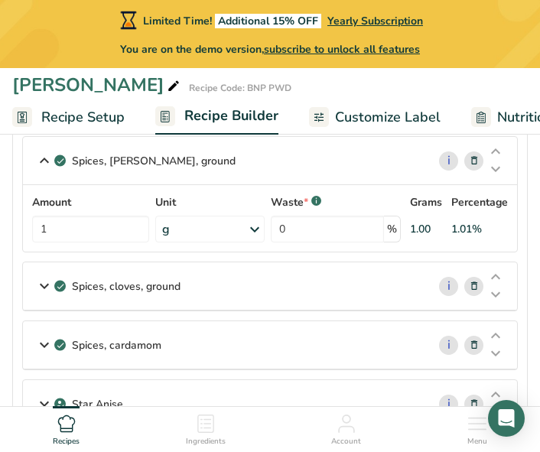
click at [213, 297] on div "Spices, cloves, ground" at bounding box center [225, 285] width 404 height 47
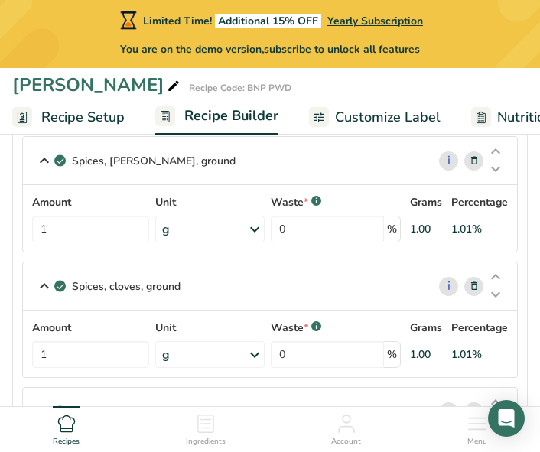
scroll to position [1147, 0]
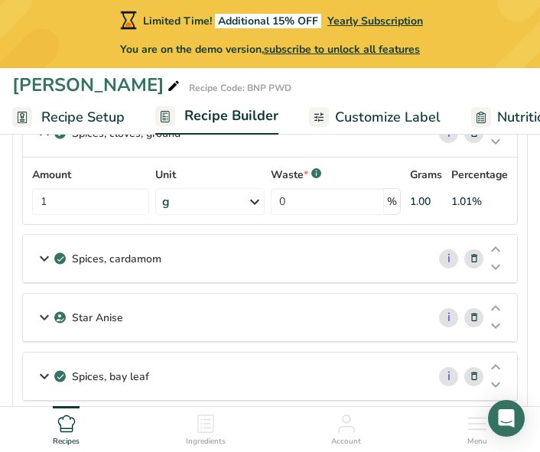
click at [193, 266] on div "Spices, cardamom" at bounding box center [225, 258] width 404 height 47
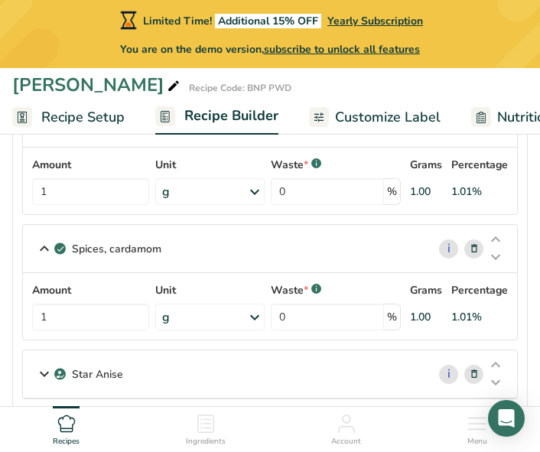
scroll to position [1223, 0]
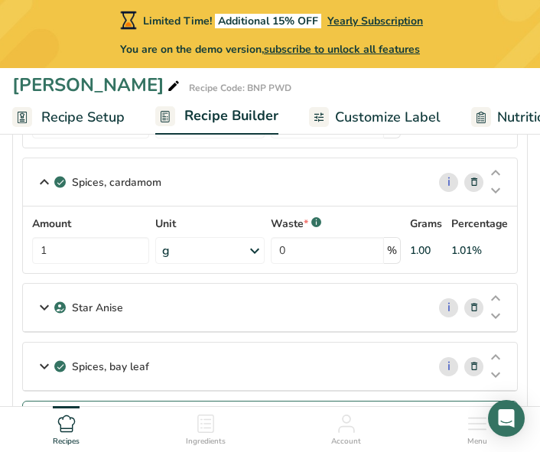
click at [193, 310] on div "Star Anise" at bounding box center [225, 307] width 404 height 47
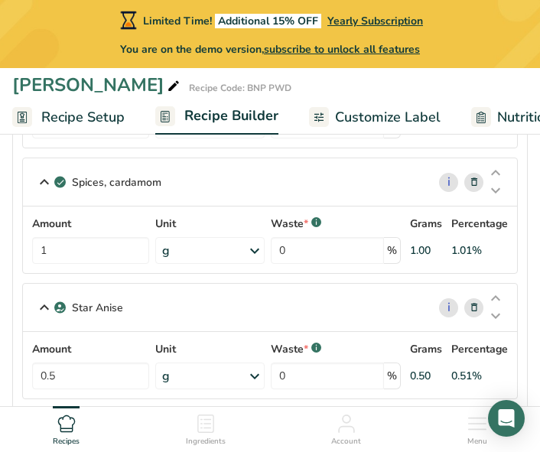
click at [193, 310] on div "Star Anise" at bounding box center [225, 307] width 404 height 47
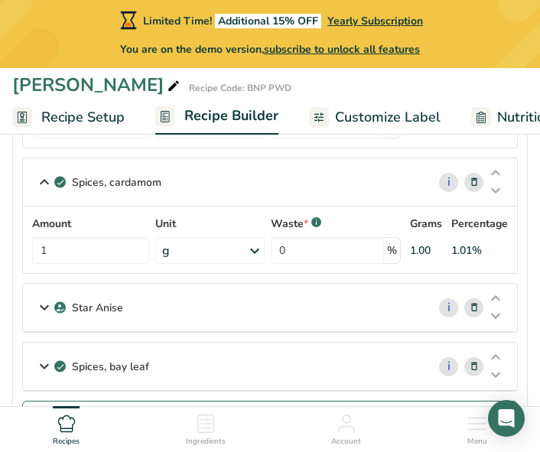
scroll to position [1300, 0]
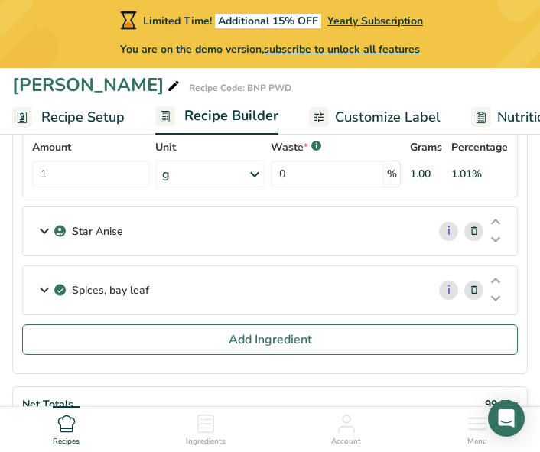
click at [193, 297] on div "Spices, bay leaf" at bounding box center [225, 289] width 404 height 47
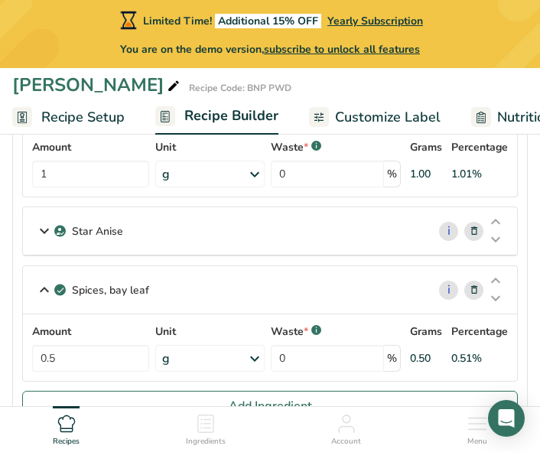
click at [193, 297] on div "Spices, bay leaf" at bounding box center [225, 289] width 404 height 47
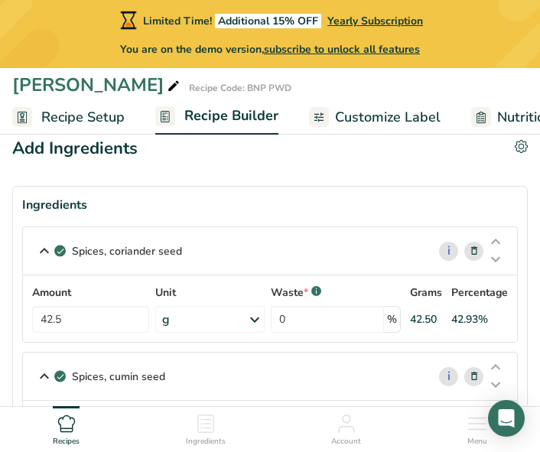
scroll to position [0, 0]
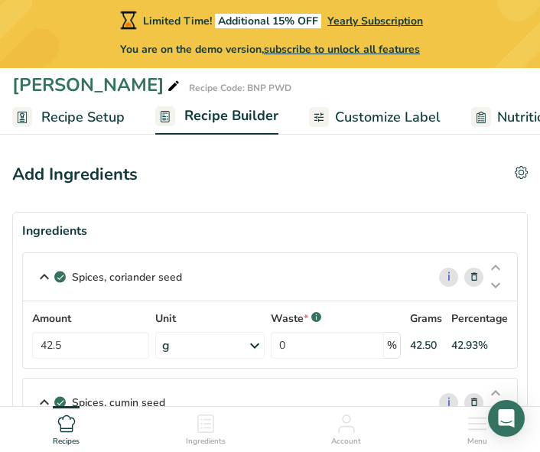
click at [232, 260] on div "Spices, coriander seed" at bounding box center [225, 276] width 404 height 47
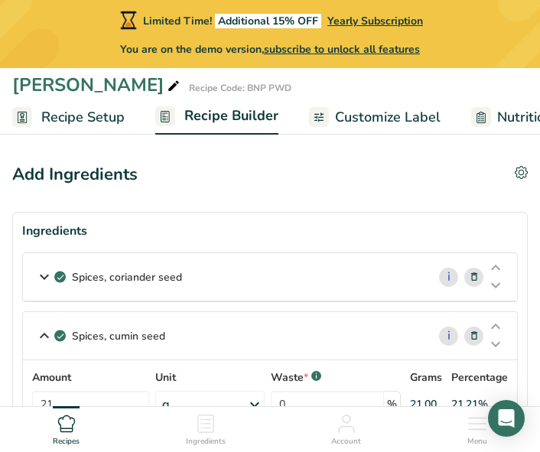
click at [223, 333] on div "Spices, cumin seed" at bounding box center [225, 335] width 404 height 47
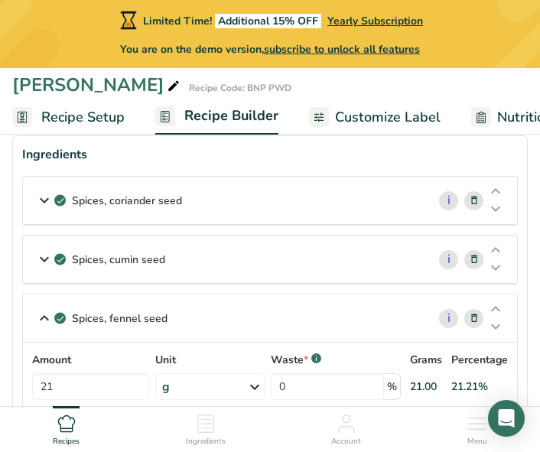
click at [214, 311] on div "Spices, fennel seed" at bounding box center [225, 317] width 404 height 47
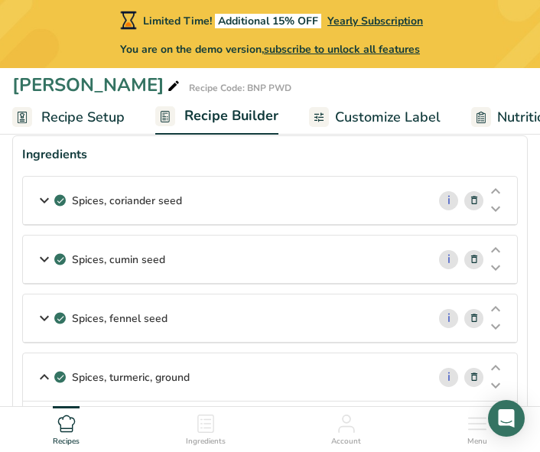
scroll to position [229, 0]
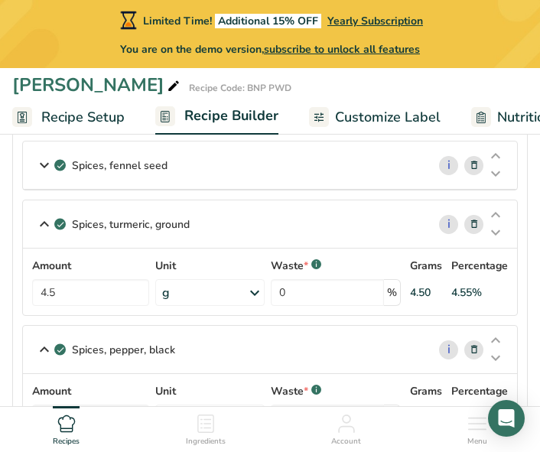
click at [211, 229] on div "Spices, turmeric, ground" at bounding box center [225, 223] width 404 height 47
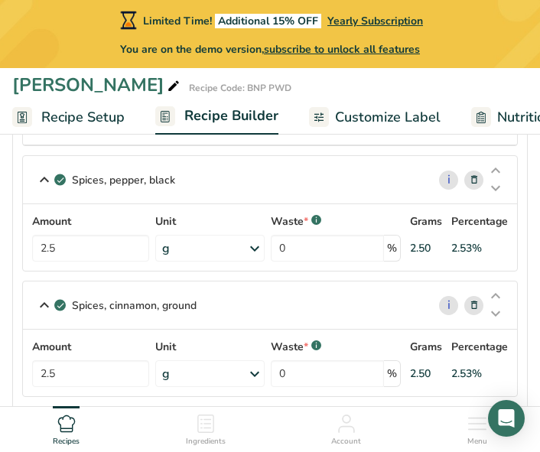
scroll to position [306, 0]
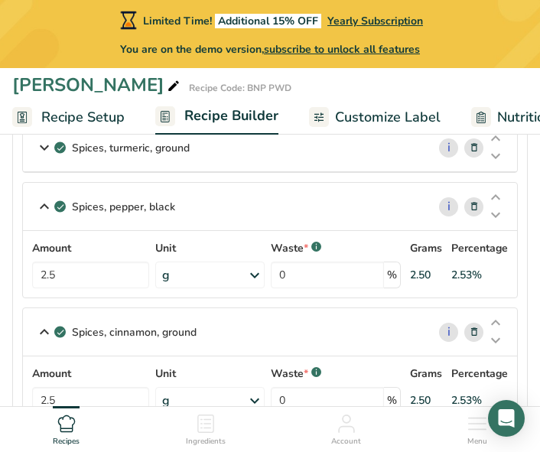
click at [208, 200] on div "Spices, pepper, black" at bounding box center [225, 206] width 404 height 47
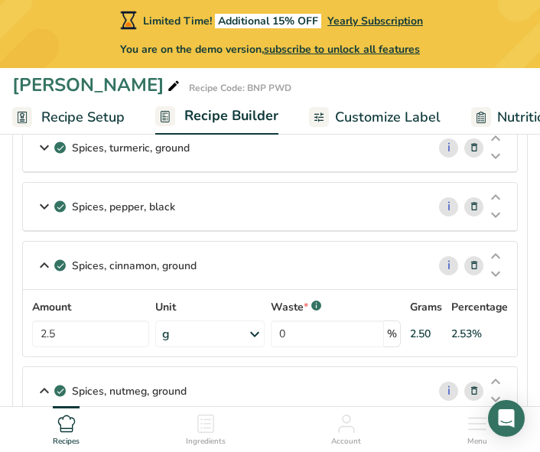
click at [198, 260] on div "Spices, cinnamon, ground" at bounding box center [225, 265] width 404 height 47
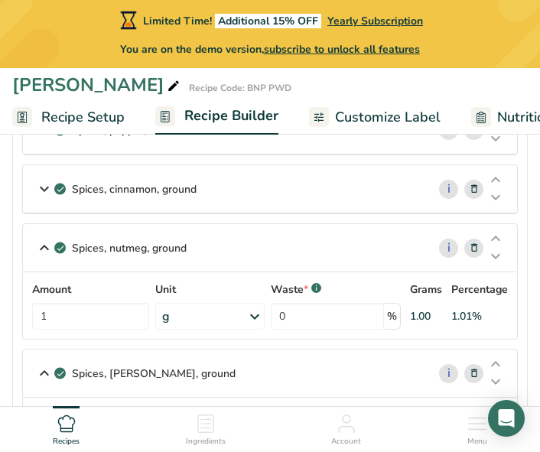
click at [196, 252] on div "Spices, nutmeg, ground" at bounding box center [225, 247] width 404 height 47
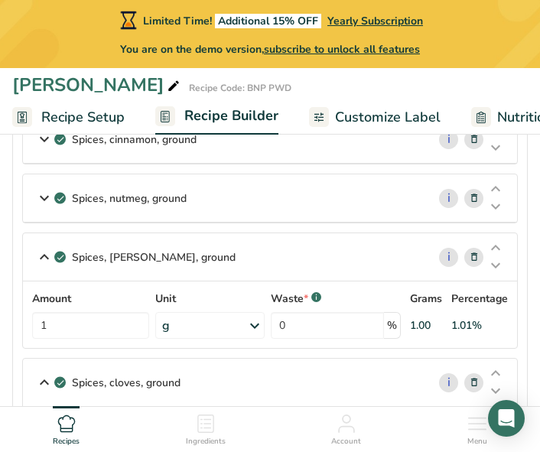
scroll to position [459, 0]
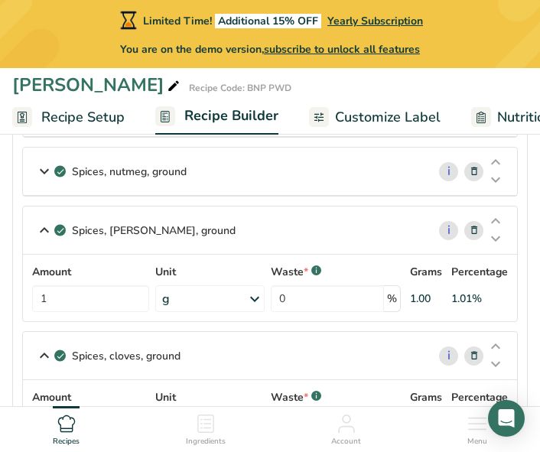
click at [196, 232] on div "Spices, mace, ground" at bounding box center [225, 229] width 404 height 47
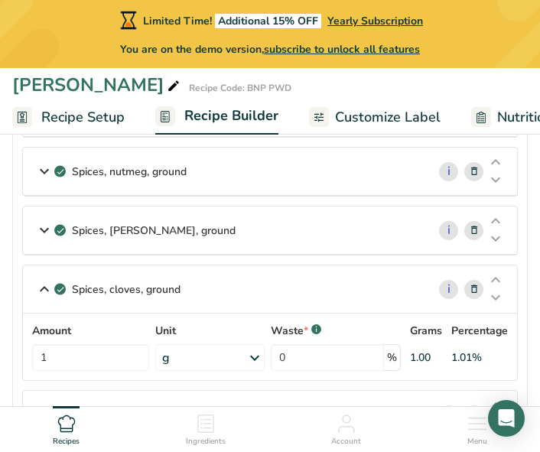
scroll to position [535, 0]
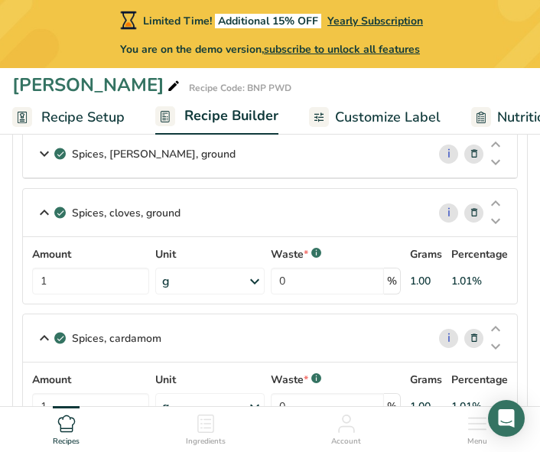
click at [197, 212] on div "Spices, cloves, ground" at bounding box center [225, 212] width 404 height 47
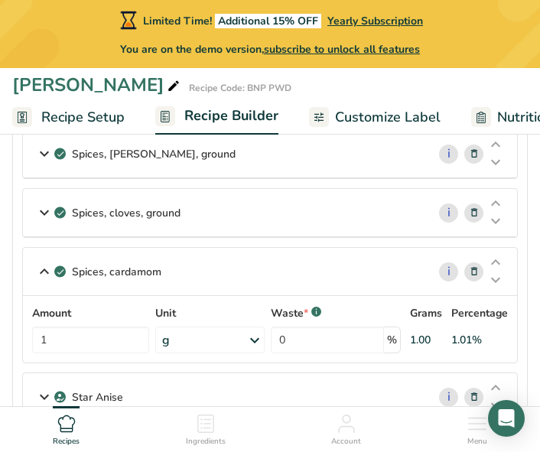
click at [201, 259] on div "Spices, cardamom" at bounding box center [225, 271] width 404 height 47
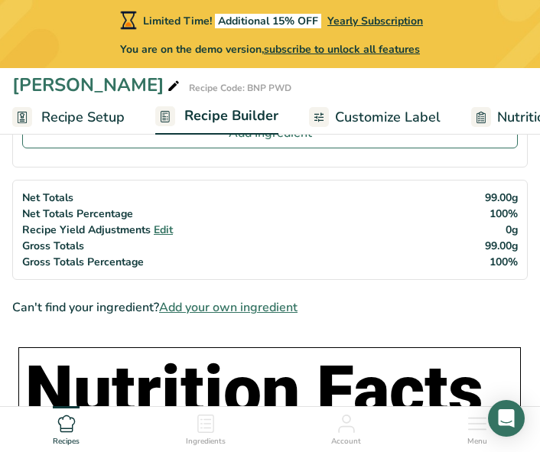
scroll to position [917, 0]
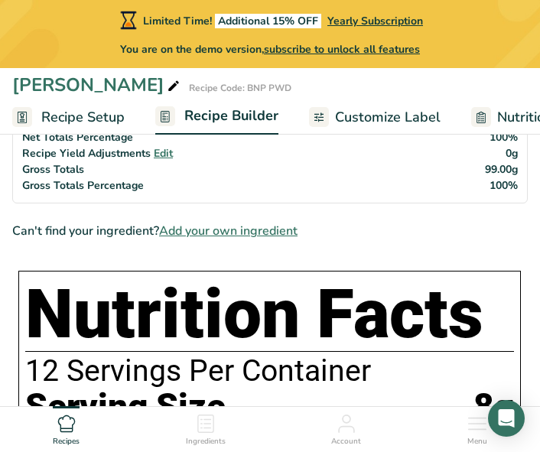
click at [203, 230] on span "Add your own ingredient" at bounding box center [228, 231] width 138 height 18
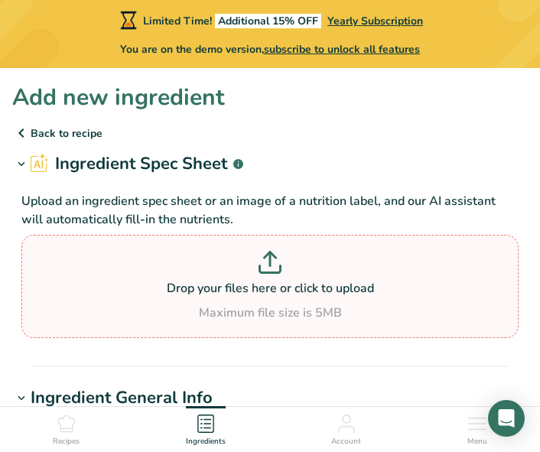
click at [265, 274] on p at bounding box center [269, 265] width 489 height 28
click at [265, 274] on input "Drop your files here or click to upload Maximum file size is 5MB" at bounding box center [269, 286] width 497 height 103
click at [24, 132] on icon at bounding box center [21, 133] width 18 height 28
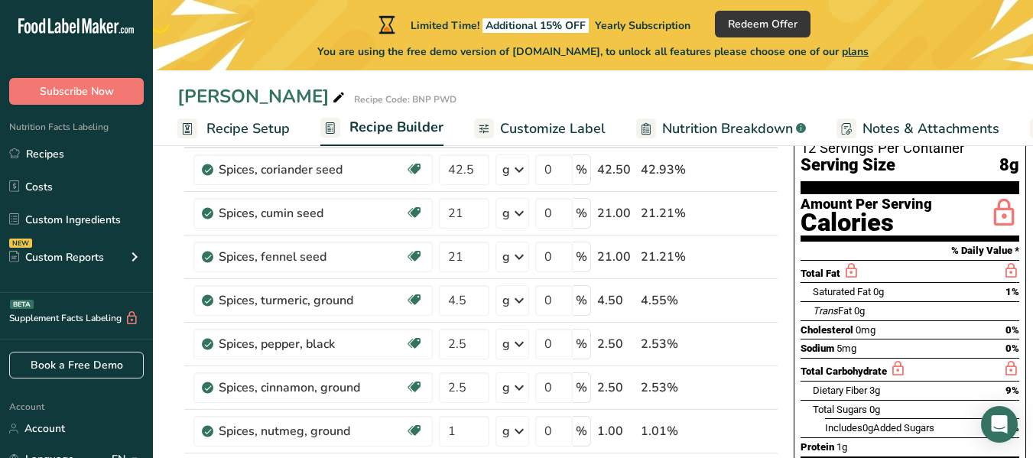
scroll to position [44, 0]
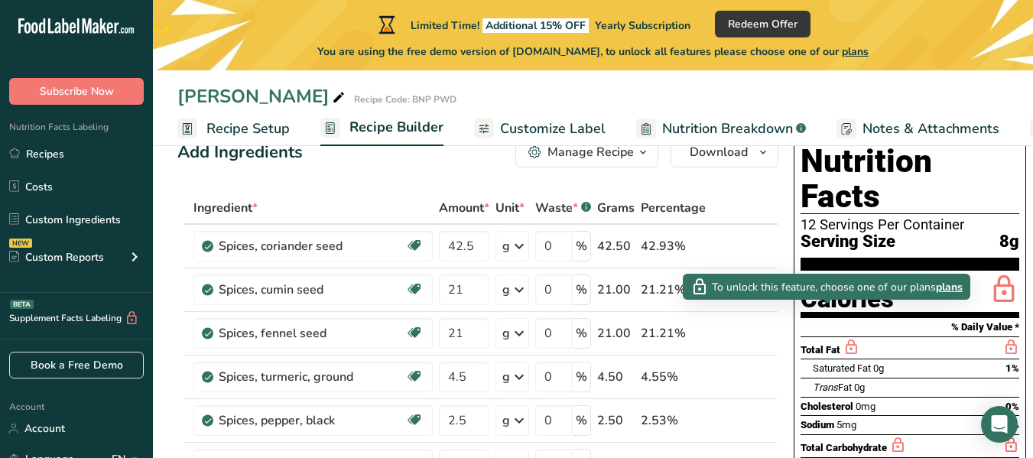
click at [843, 338] on icon at bounding box center [851, 347] width 17 height 19
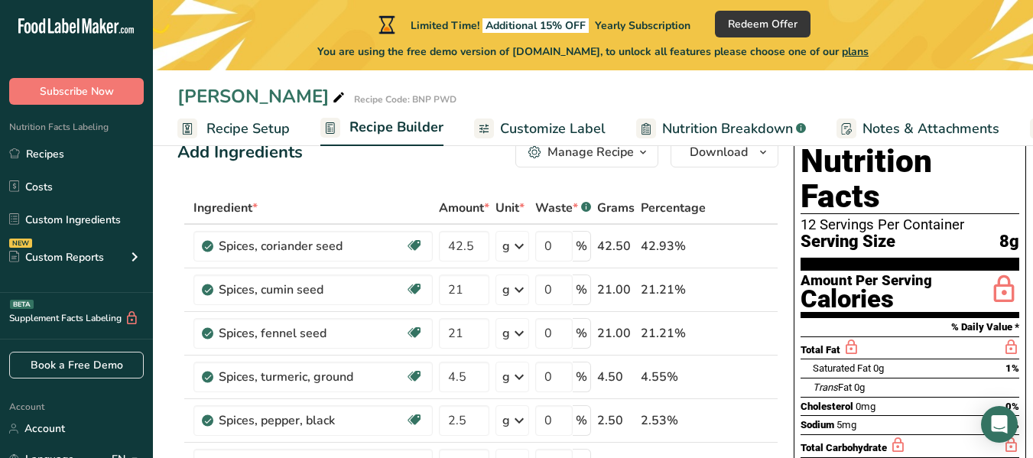
click at [843, 338] on icon at bounding box center [851, 347] width 17 height 19
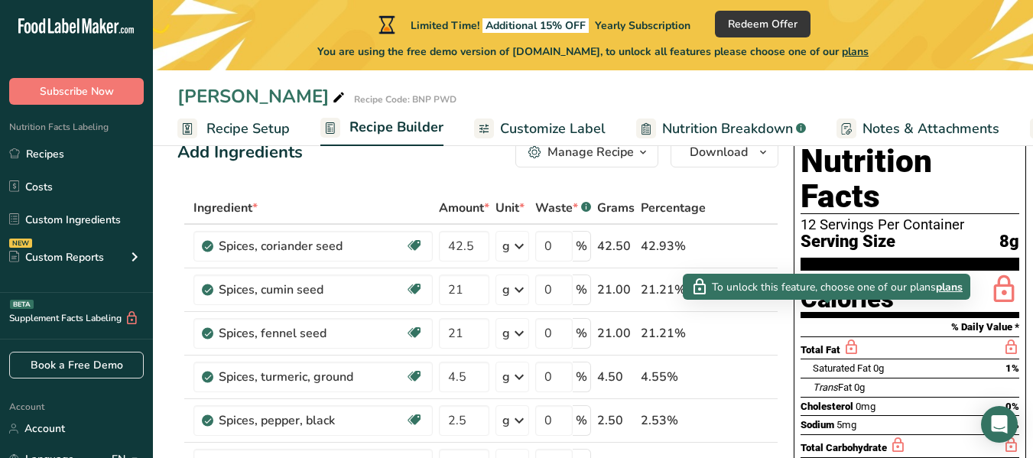
click at [825, 286] on span "To unlock this feature, choose one of our plans" at bounding box center [824, 287] width 224 height 16
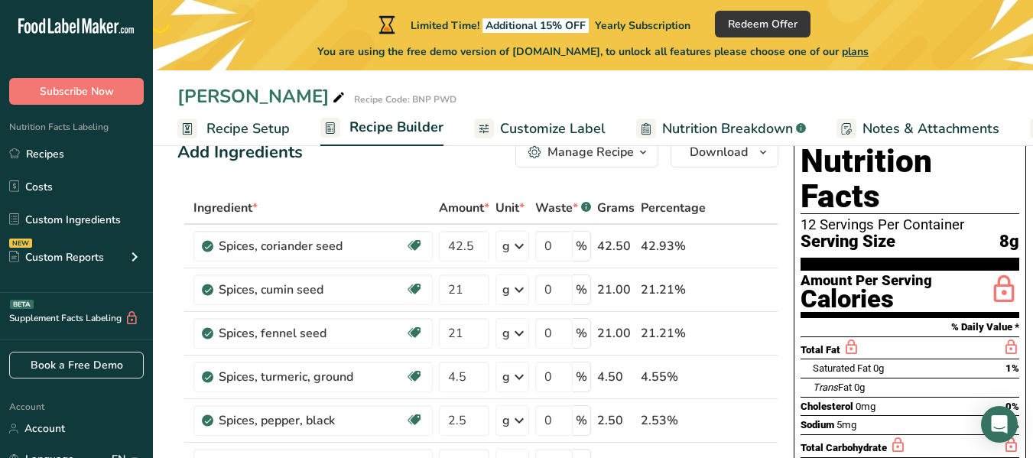
click at [534, 135] on span "Customize Label" at bounding box center [553, 129] width 106 height 21
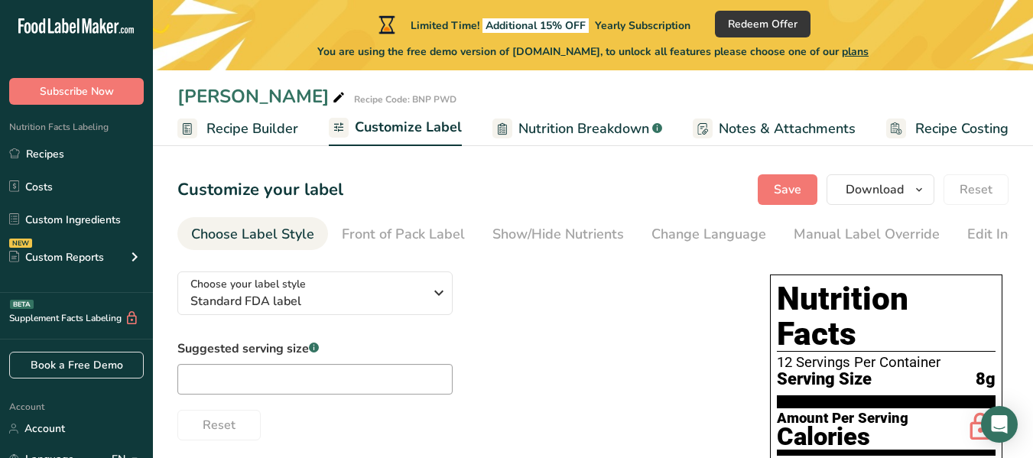
scroll to position [76, 0]
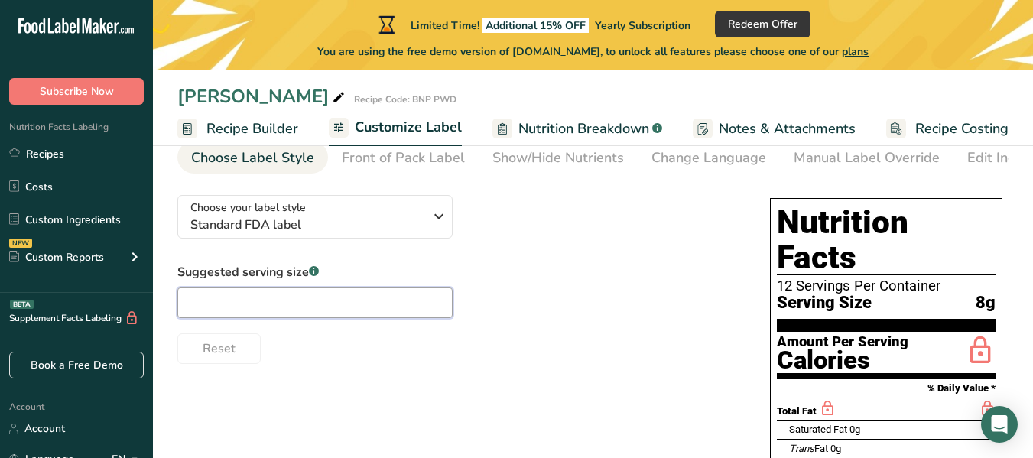
click at [394, 310] on input "text" at bounding box center [314, 302] width 275 height 31
type input "6"
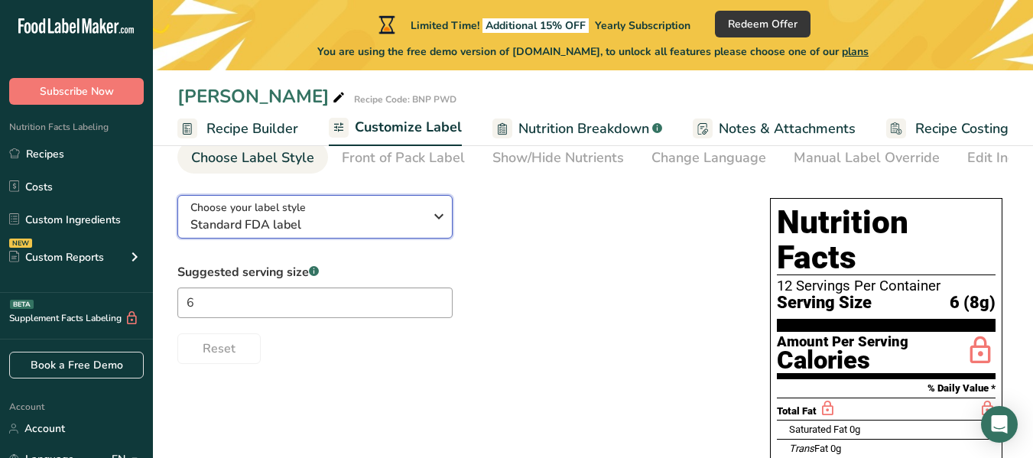
click at [266, 212] on span "Choose your label style" at bounding box center [247, 208] width 115 height 16
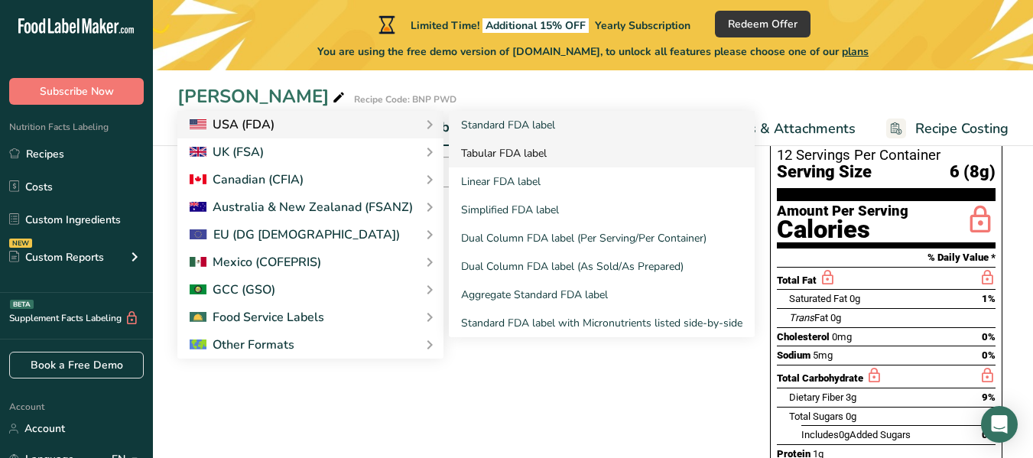
scroll to position [229, 0]
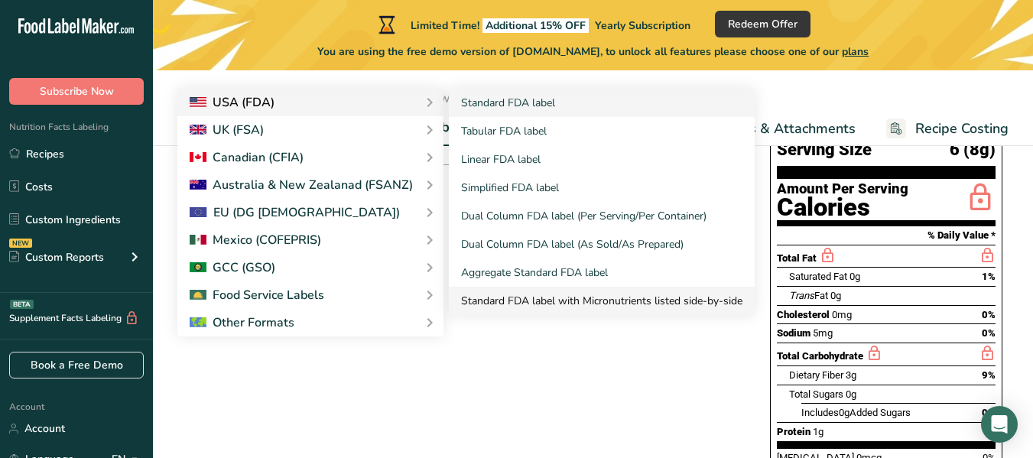
click at [569, 294] on link "Standard FDA label with Micronutrients listed side-by-side" at bounding box center [602, 301] width 306 height 28
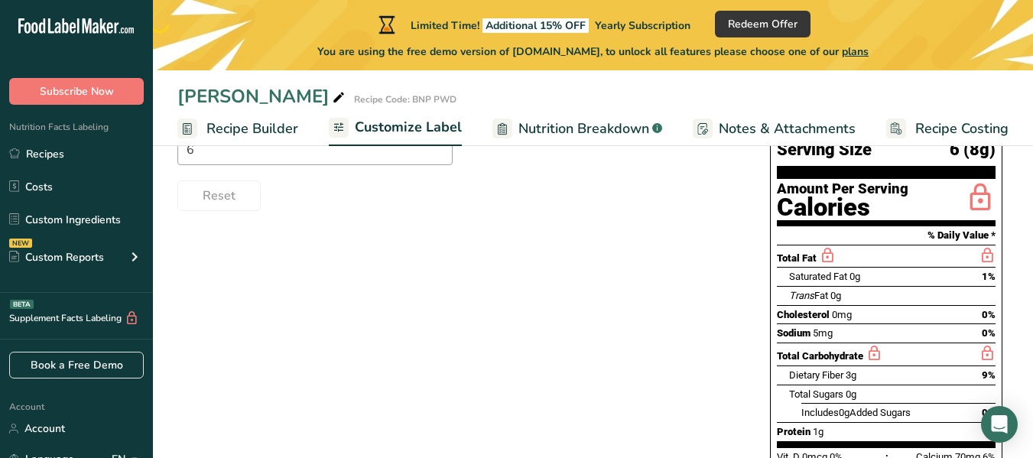
scroll to position [76, 0]
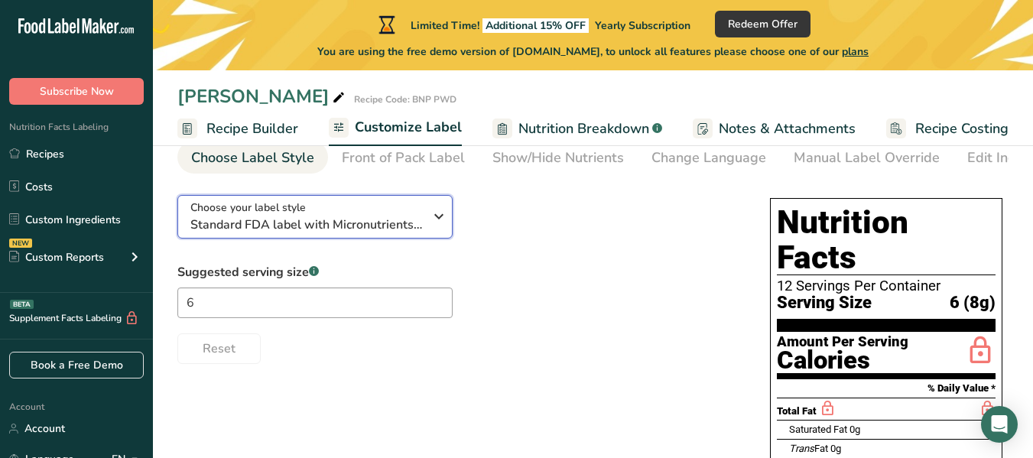
click at [302, 232] on span "Standard FDA label with Micronutrients listed side-by-side" at bounding box center [306, 225] width 233 height 18
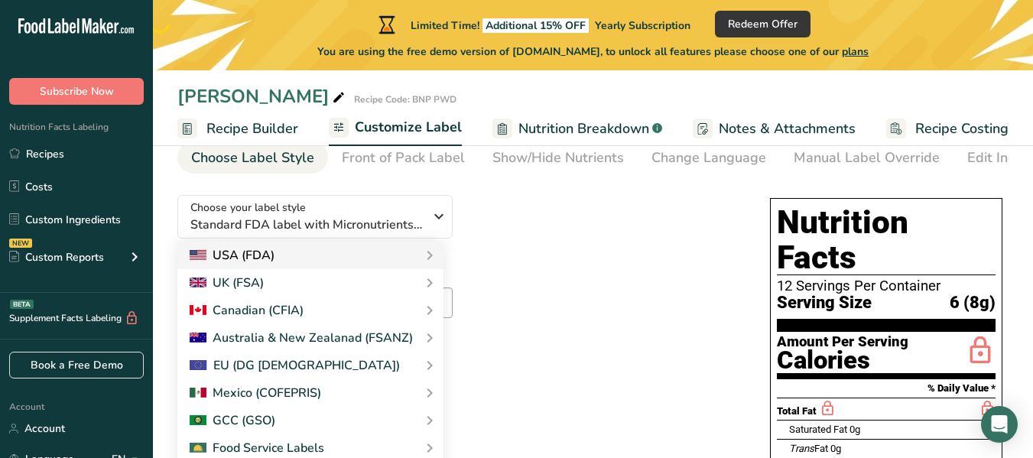
click at [299, 261] on div "USA (FDA)" at bounding box center [311, 255] width 242 height 18
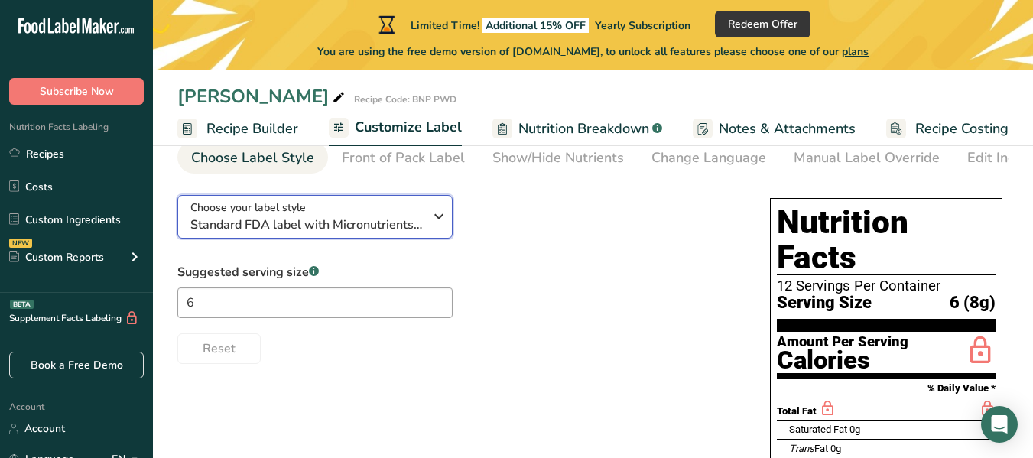
click at [299, 223] on span "Standard FDA label with Micronutrients listed side-by-side" at bounding box center [306, 225] width 233 height 18
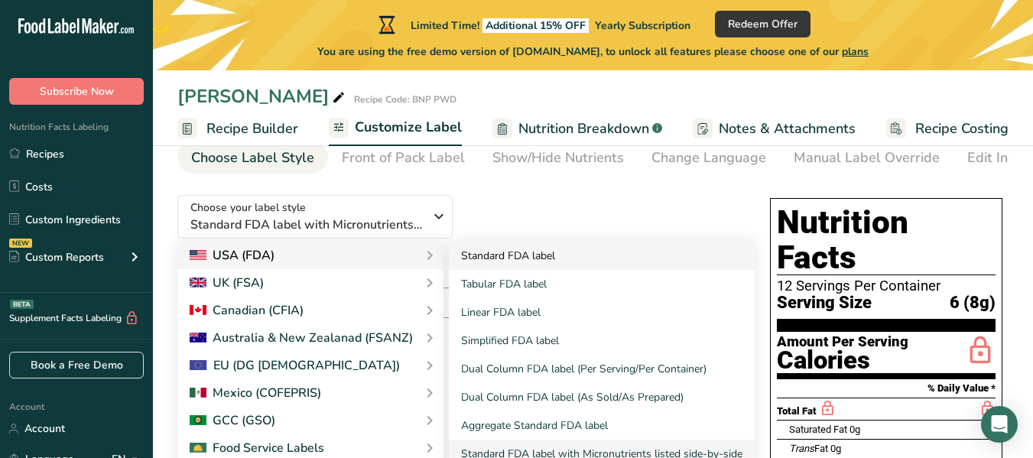
click at [491, 260] on link "Standard FDA label" at bounding box center [602, 256] width 306 height 28
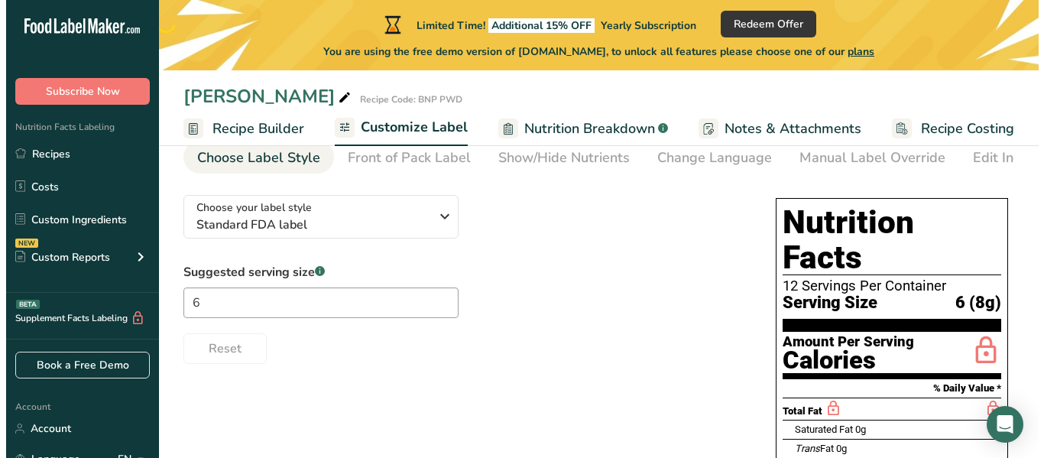
scroll to position [0, 0]
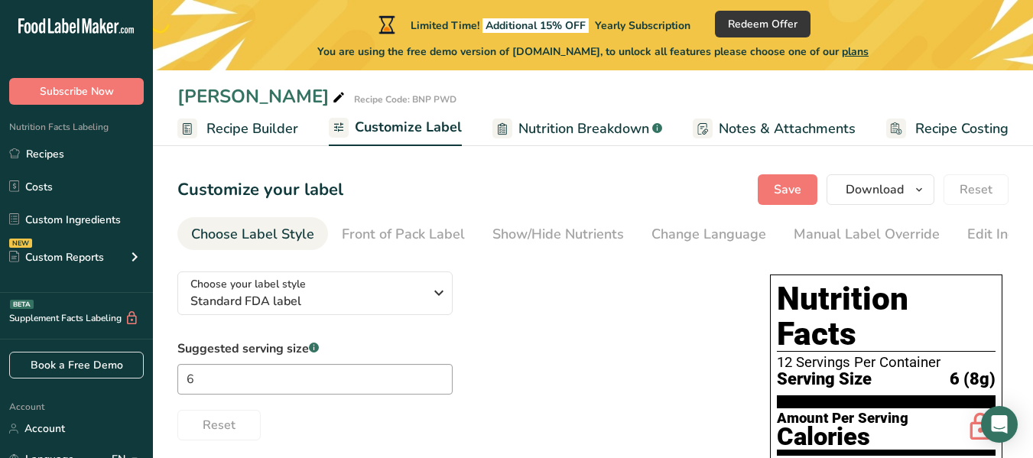
click at [556, 124] on span "Nutrition Breakdown" at bounding box center [583, 129] width 131 height 21
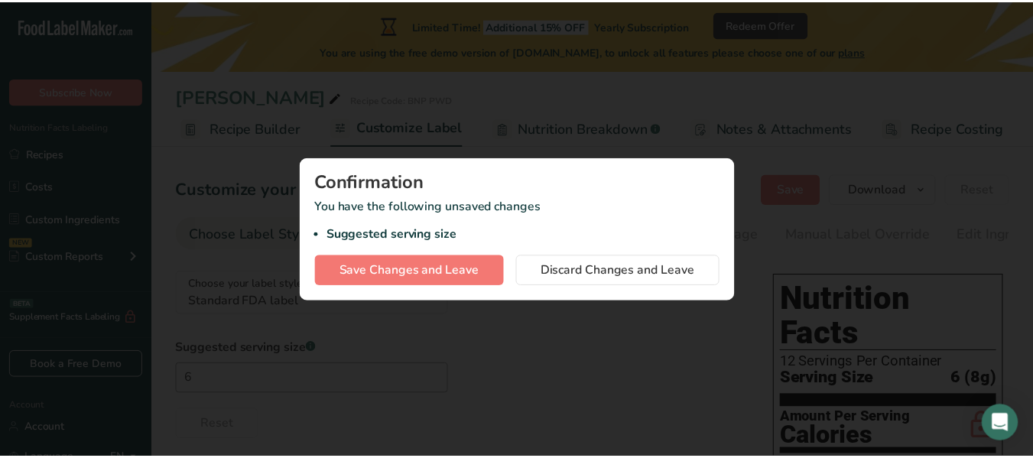
scroll to position [0, 132]
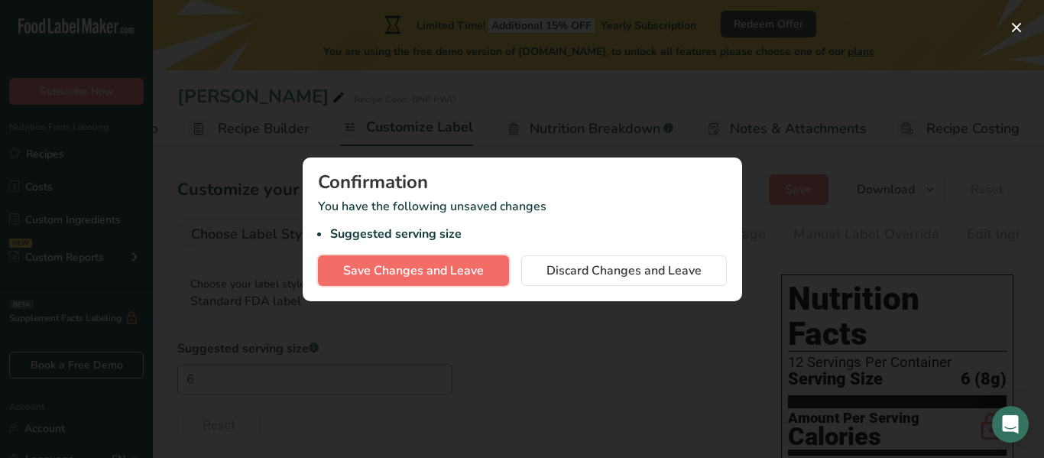
click at [484, 274] on button "Save Changes and Leave" at bounding box center [413, 270] width 191 height 31
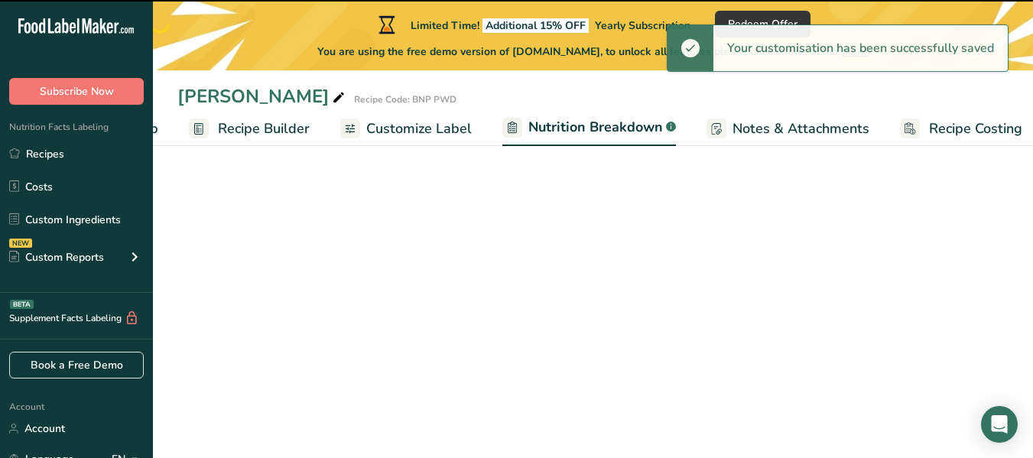
select select "Calories"
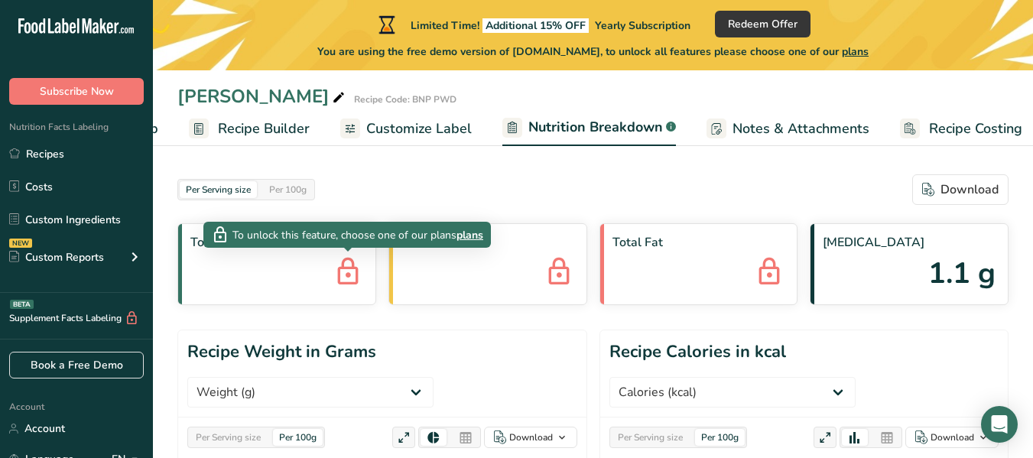
click at [336, 276] on icon at bounding box center [348, 272] width 31 height 41
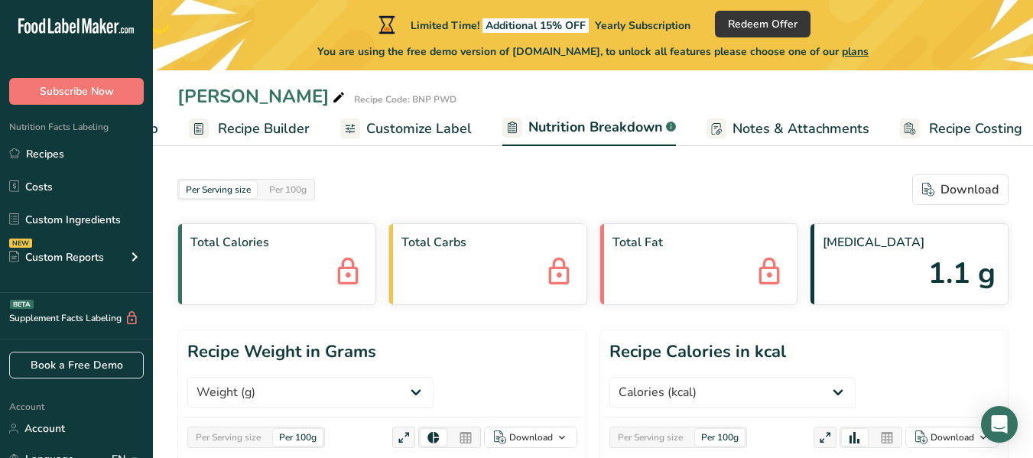
click at [336, 276] on icon at bounding box center [348, 272] width 31 height 41
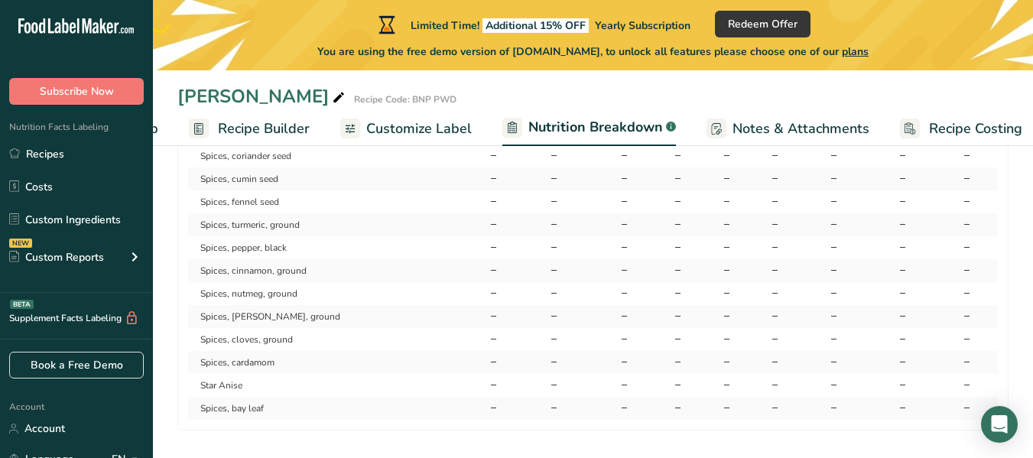
scroll to position [1255, 0]
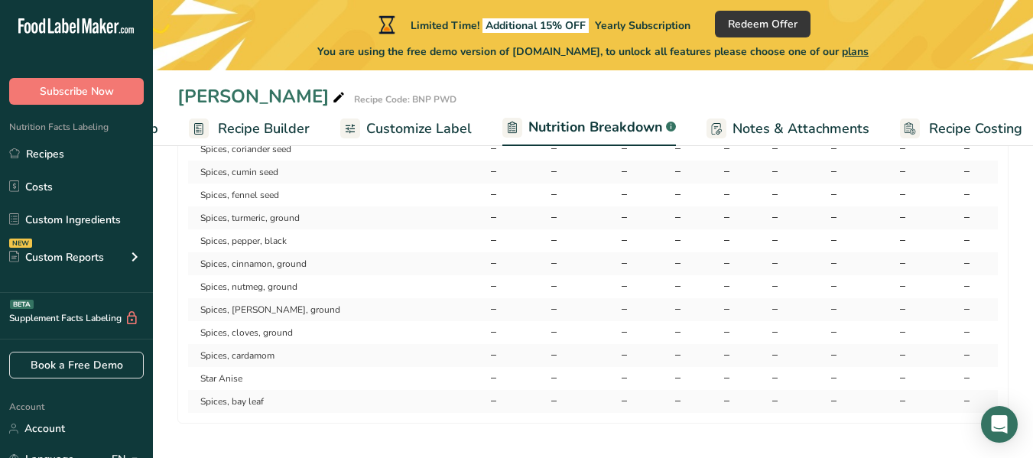
click at [808, 127] on span "Notes & Attachments" at bounding box center [800, 129] width 137 height 21
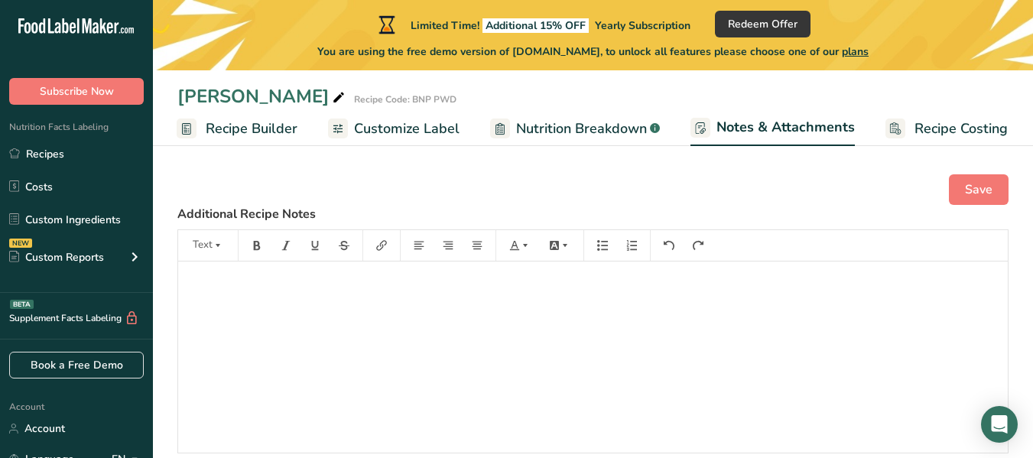
click at [947, 120] on span "Recipe Costing" at bounding box center [960, 129] width 93 height 21
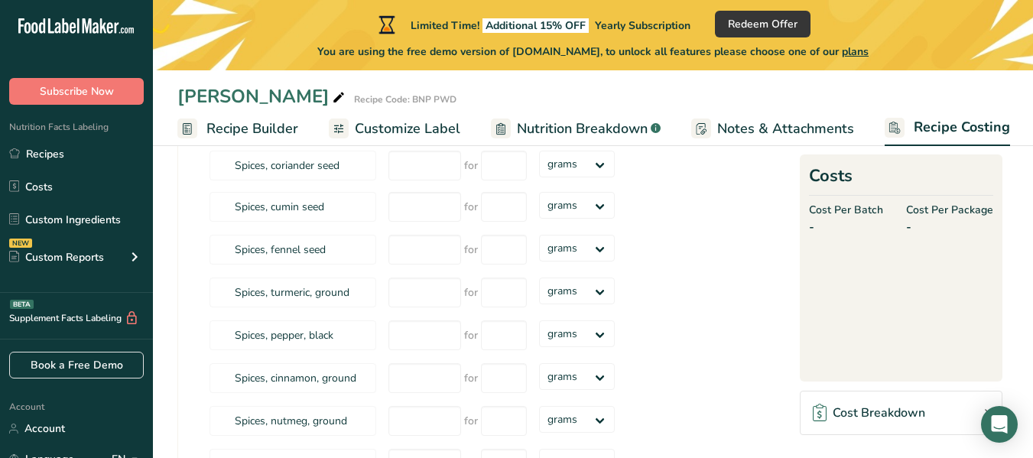
scroll to position [76, 0]
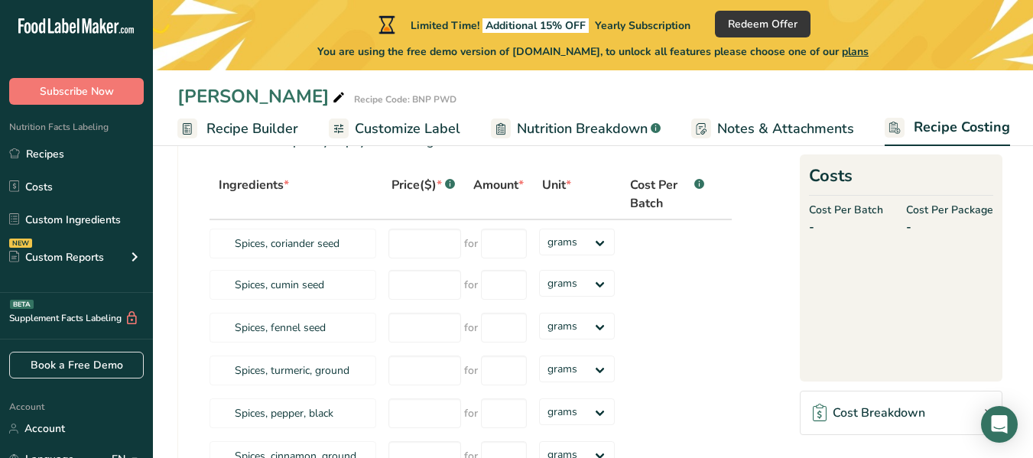
click at [385, 116] on link "Customize Label" at bounding box center [395, 129] width 132 height 34
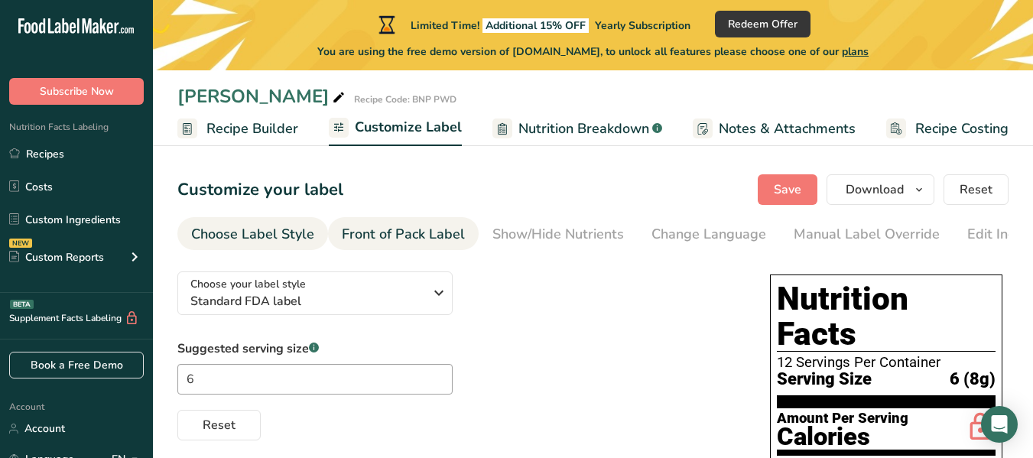
click at [403, 244] on div "Front of Pack Label" at bounding box center [403, 234] width 123 height 21
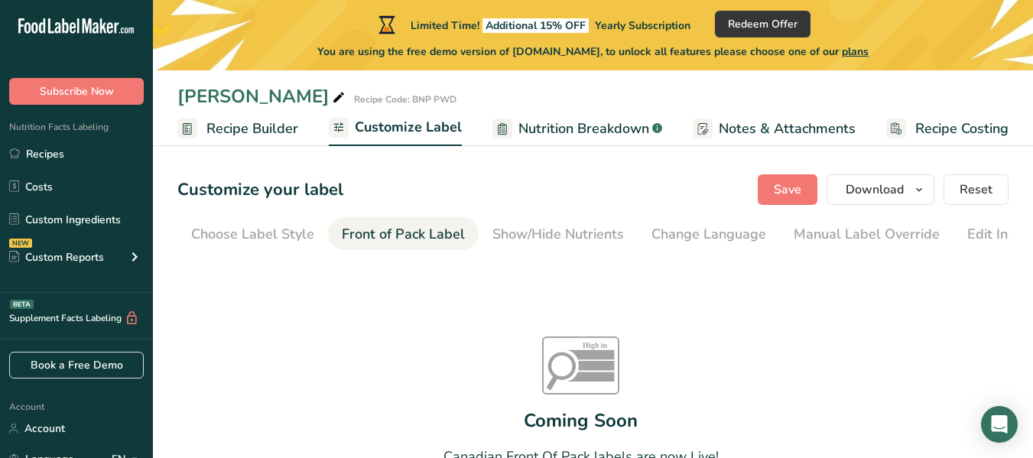
scroll to position [0, 148]
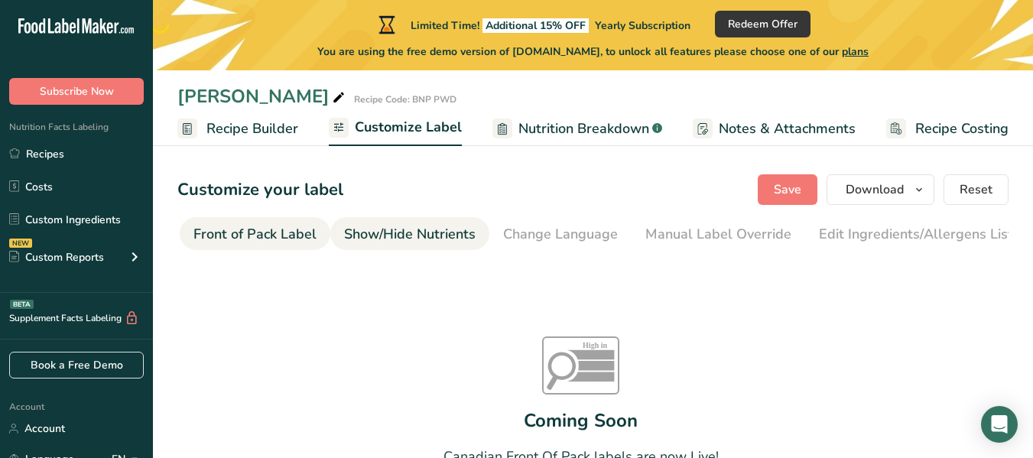
click at [406, 238] on div "Show/Hide Nutrients" at bounding box center [410, 234] width 132 height 21
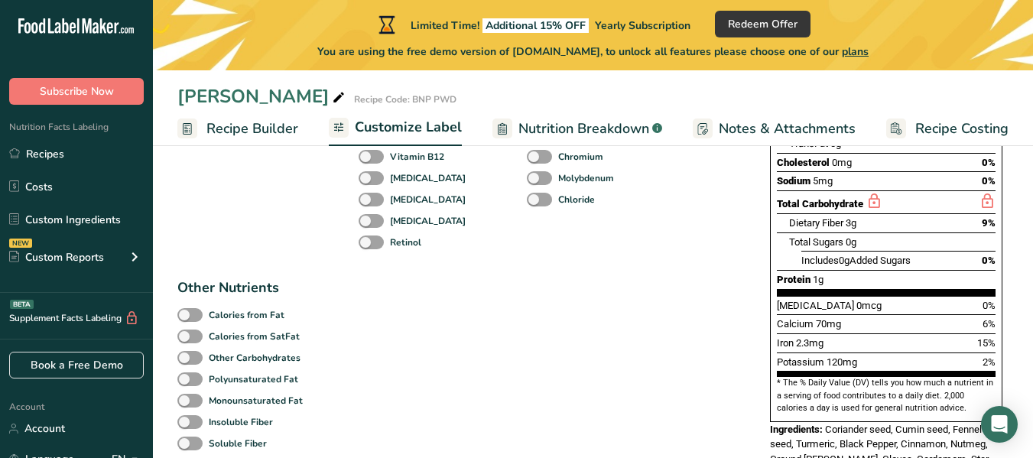
scroll to position [382, 0]
click at [200, 362] on span at bounding box center [189, 357] width 25 height 15
click at [187, 362] on input "Other Carbohydrates" at bounding box center [182, 357] width 10 height 10
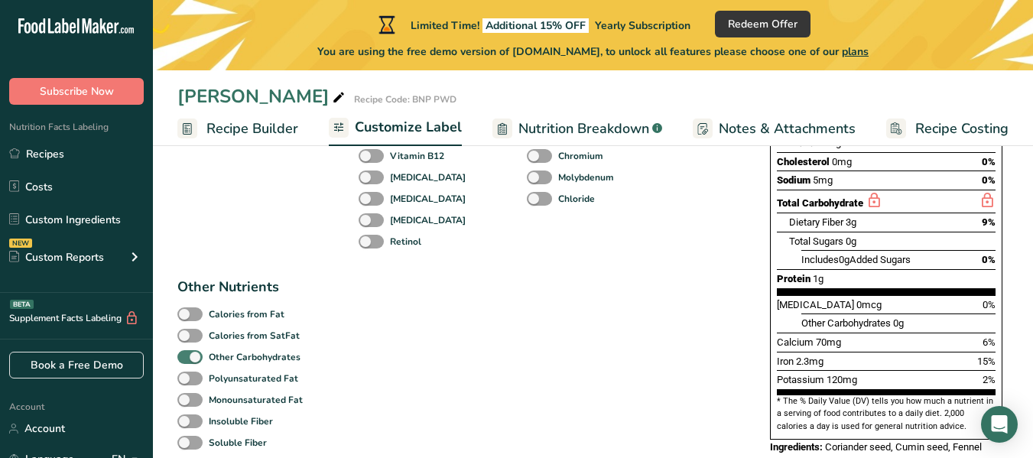
click at [182, 363] on span at bounding box center [189, 357] width 25 height 15
click at [182, 362] on input "Other Carbohydrates" at bounding box center [182, 357] width 10 height 10
checkbox input "false"
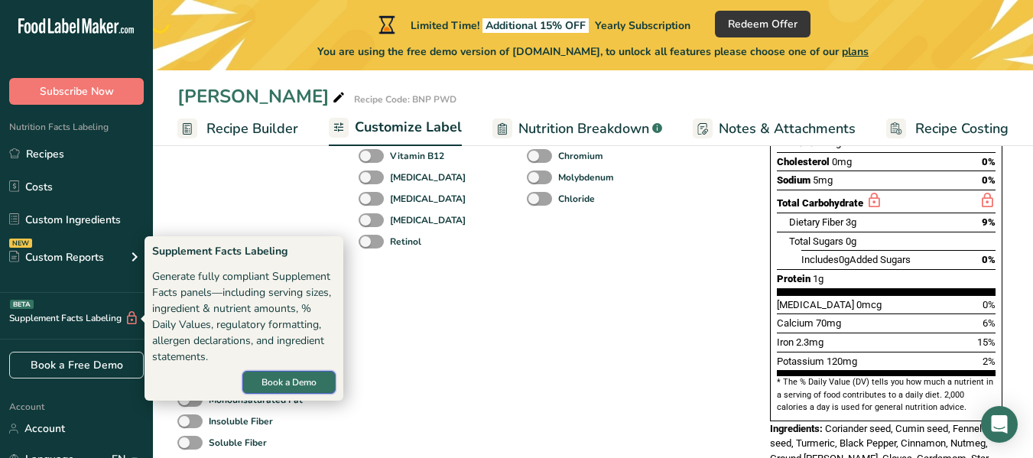
click at [268, 385] on span "Book a Demo" at bounding box center [288, 382] width 55 height 14
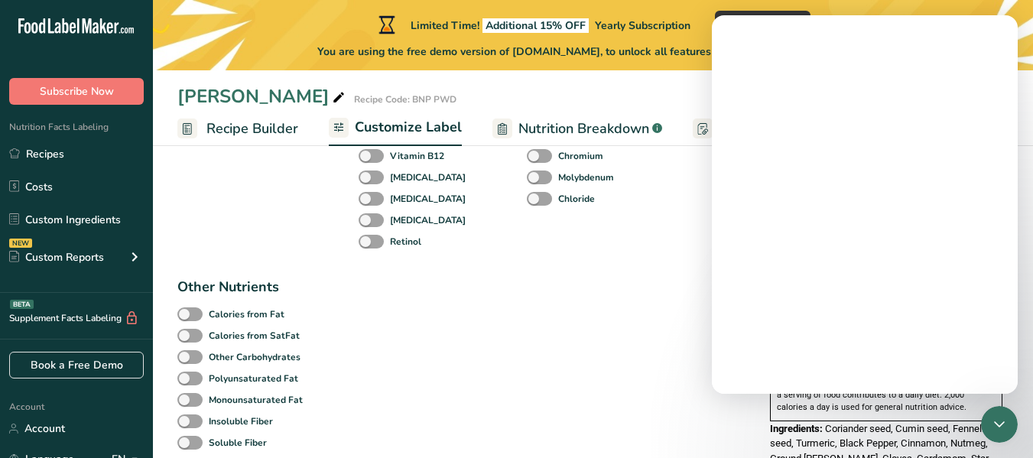
scroll to position [0, 0]
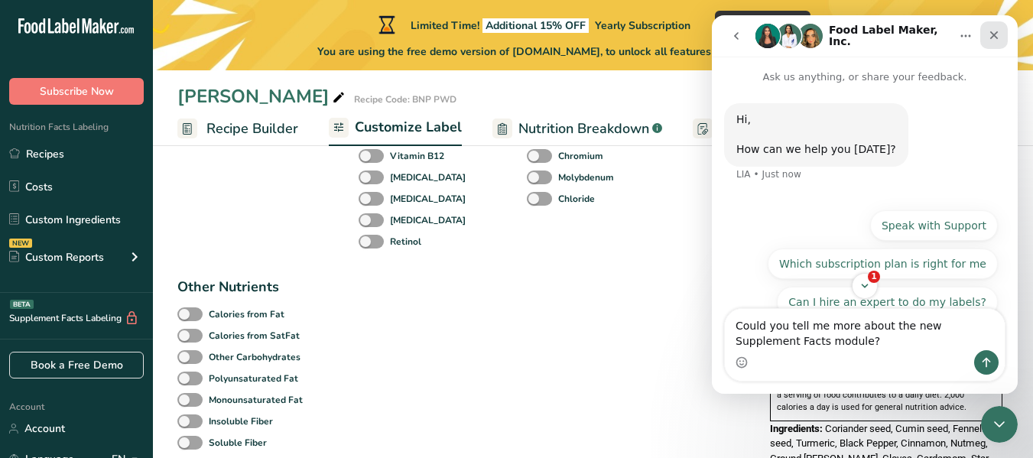
click at [990, 39] on icon "Close" at bounding box center [994, 35] width 12 height 12
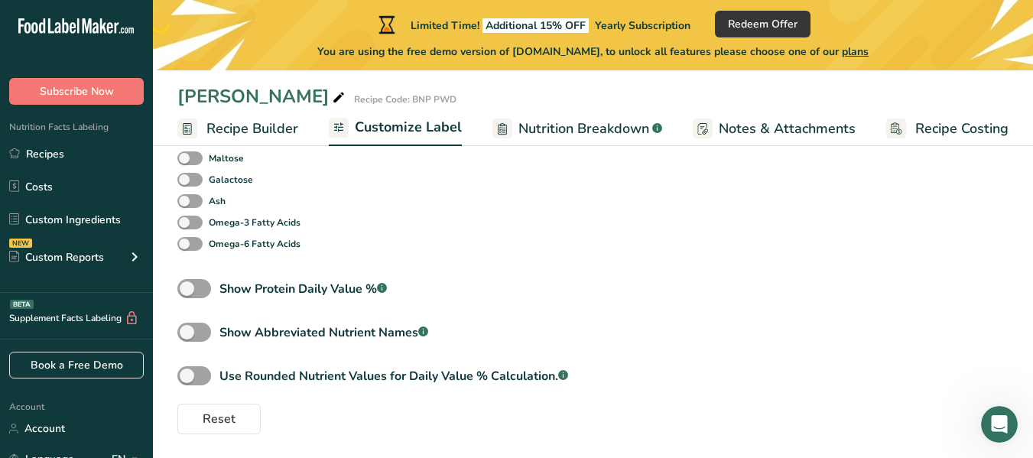
scroll to position [865, 0]
click at [195, 291] on span at bounding box center [194, 287] width 34 height 19
click at [187, 291] on input "Show Protein Daily Value % .a-a{fill:#347362;}.b-a{fill:#fff;}" at bounding box center [182, 288] width 10 height 10
checkbox input "true"
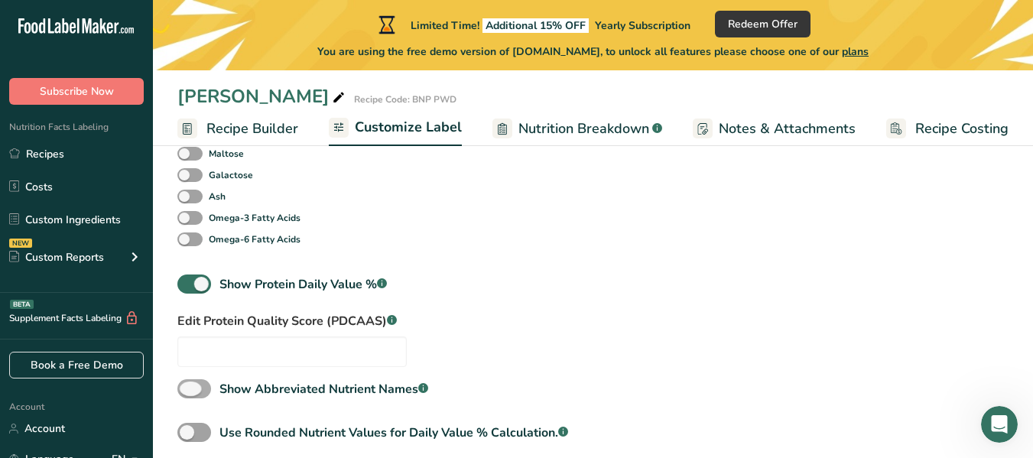
click at [190, 398] on span at bounding box center [194, 388] width 34 height 19
click at [187, 394] on input "Show Abbreviated Nutrient Names .a-a{fill:#347362;}.b-a{fill:#fff;}" at bounding box center [182, 389] width 10 height 10
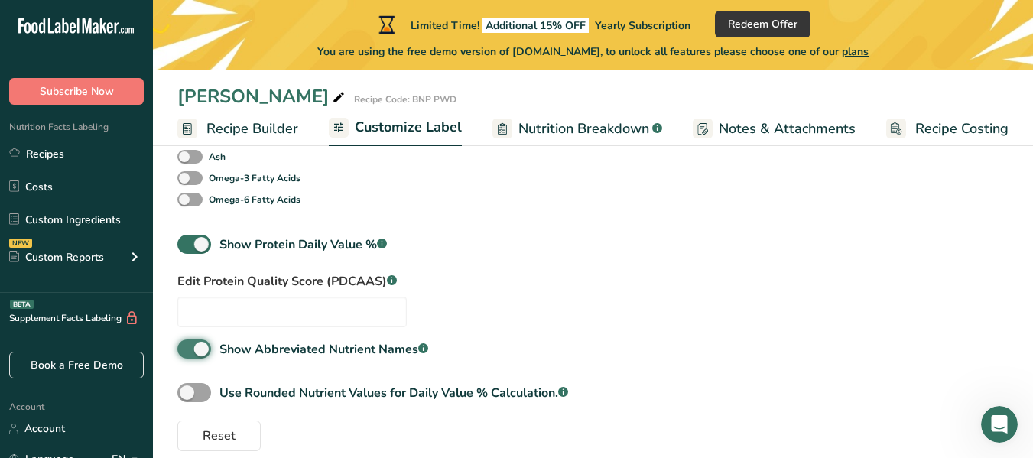
scroll to position [926, 0]
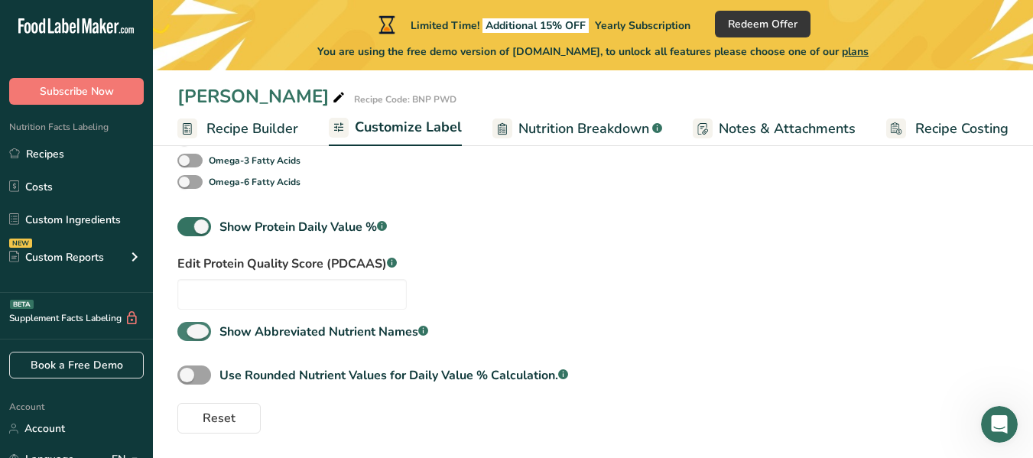
click at [193, 336] on span at bounding box center [194, 331] width 34 height 19
click at [187, 336] on input "Show Abbreviated Nutrient Names .a-a{fill:#347362;}.b-a{fill:#fff;}" at bounding box center [182, 331] width 10 height 10
checkbox input "false"
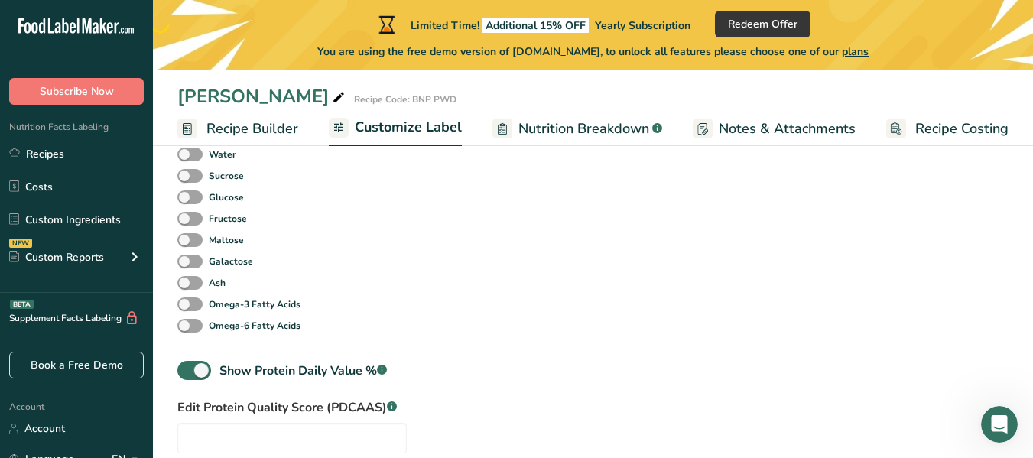
scroll to position [773, 0]
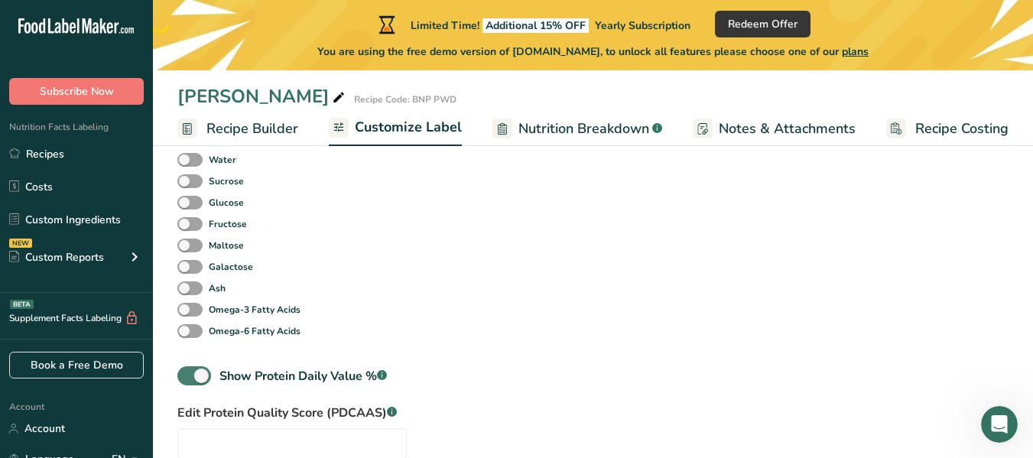
click at [193, 385] on span at bounding box center [194, 375] width 34 height 19
click at [187, 381] on input "Show Protein Daily Value % .a-a{fill:#347362;}.b-a{fill:#fff;}" at bounding box center [182, 376] width 10 height 10
checkbox input "false"
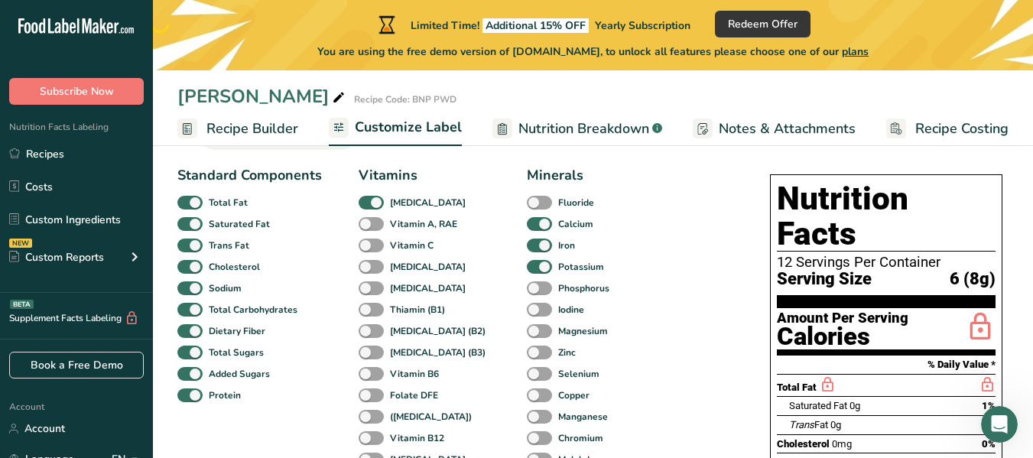
scroll to position [24, 0]
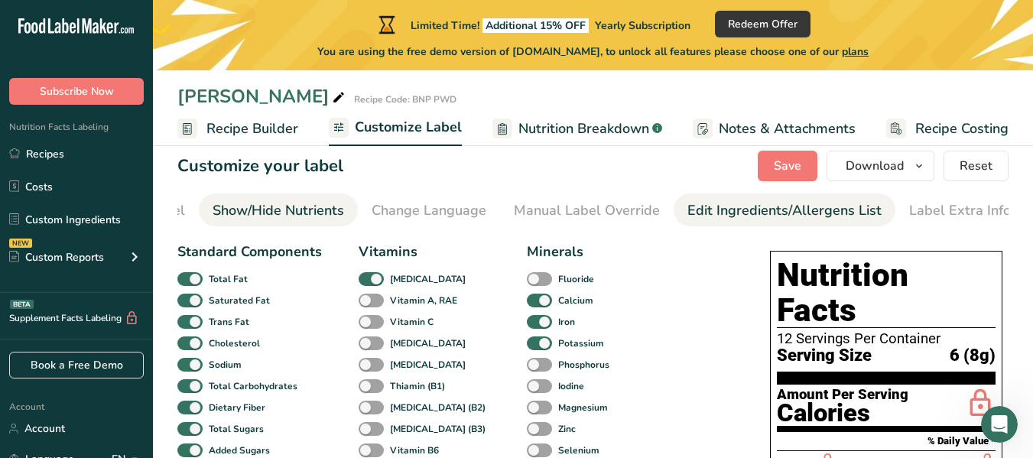
click at [765, 212] on div "Edit Ingredients/Allergens List" at bounding box center [784, 210] width 194 height 21
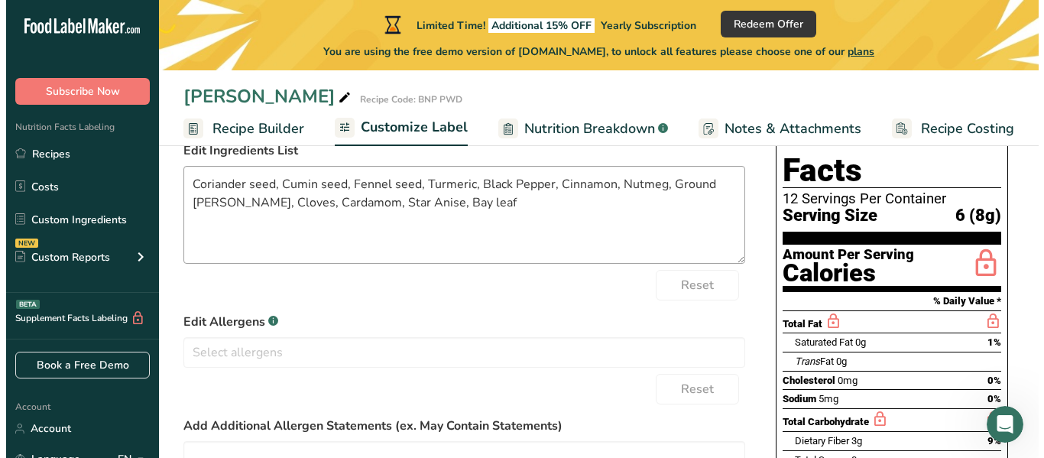
scroll to position [177, 0]
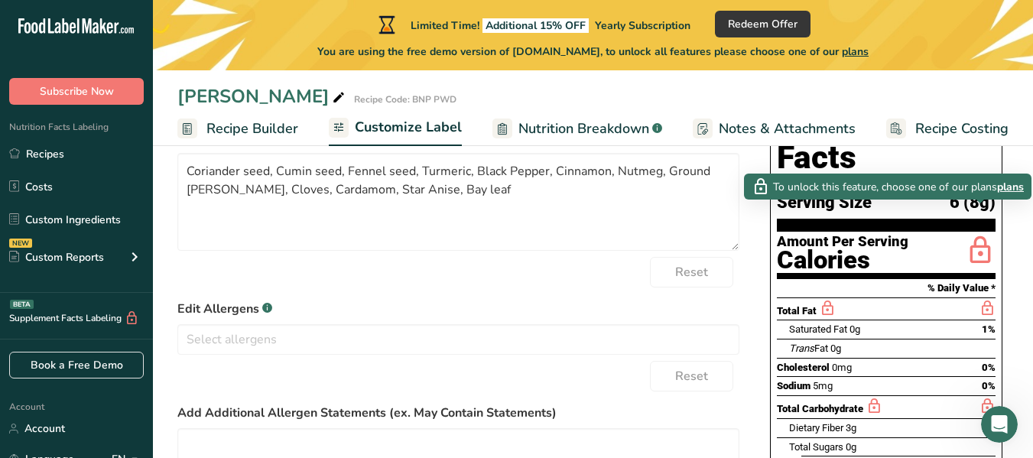
click at [1008, 189] on span "plans" at bounding box center [1010, 187] width 27 height 16
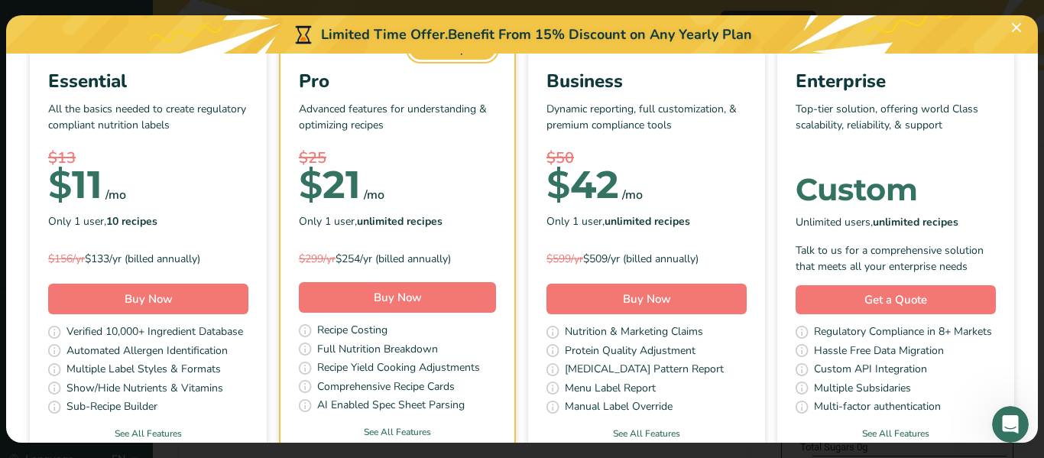
scroll to position [153, 0]
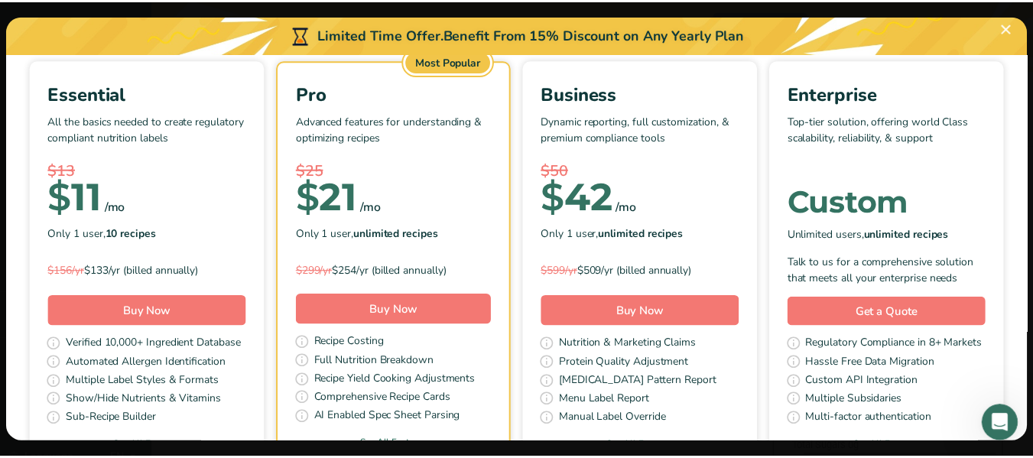
scroll to position [76, 0]
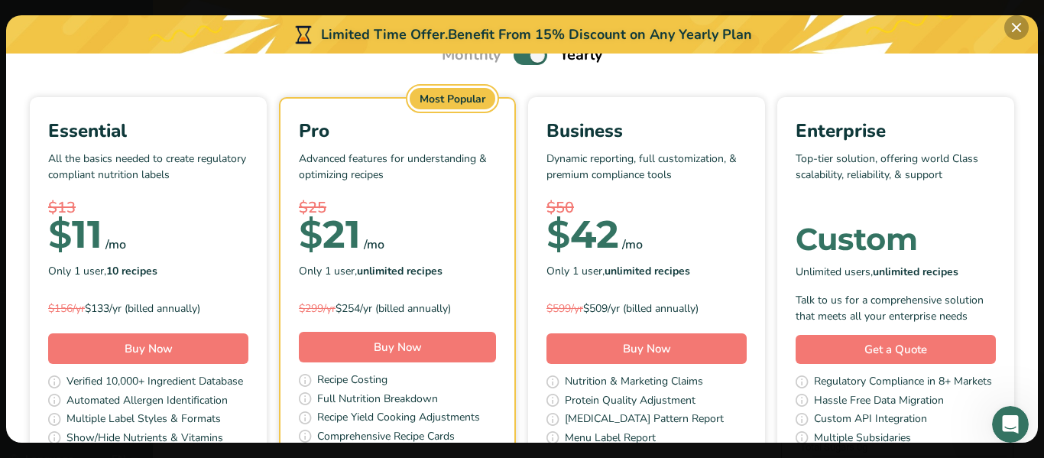
click at [1015, 28] on button "Pick Your Pricing Plan Modal" at bounding box center [1017, 27] width 24 height 24
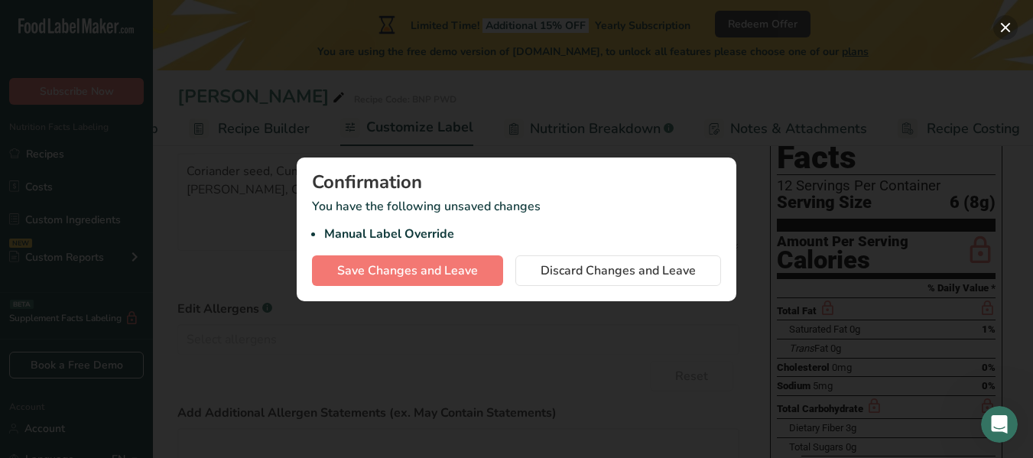
click at [997, 36] on button "button" at bounding box center [1005, 27] width 24 height 24
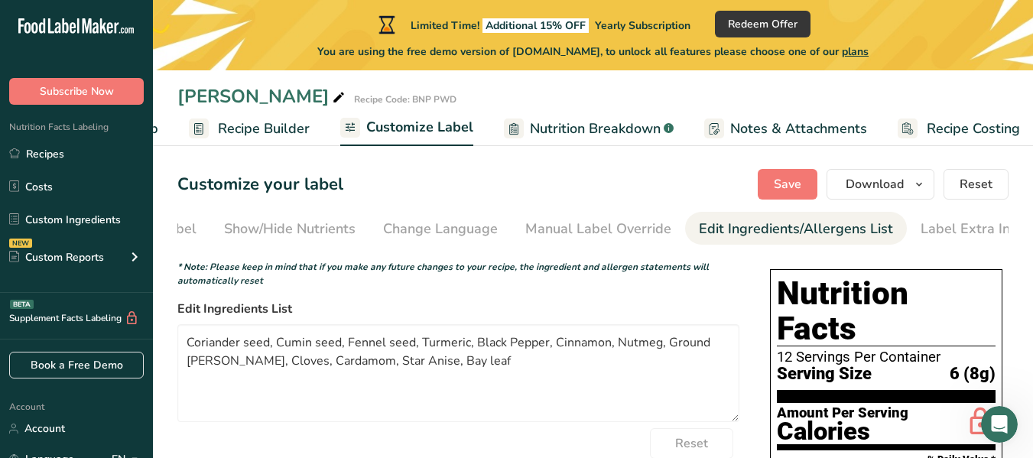
scroll to position [0, 0]
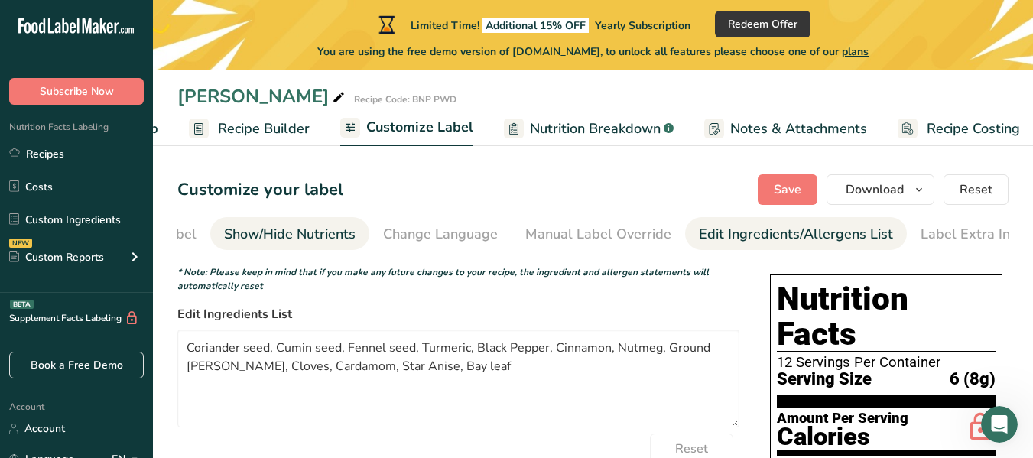
click at [241, 236] on div "Show/Hide Nutrients" at bounding box center [290, 234] width 132 height 21
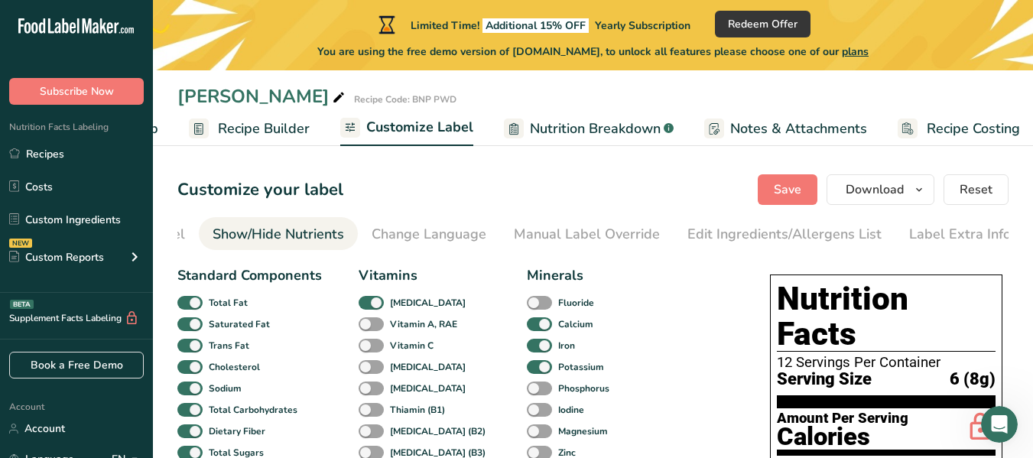
click at [180, 234] on div "Front of Pack Label" at bounding box center [123, 234] width 123 height 21
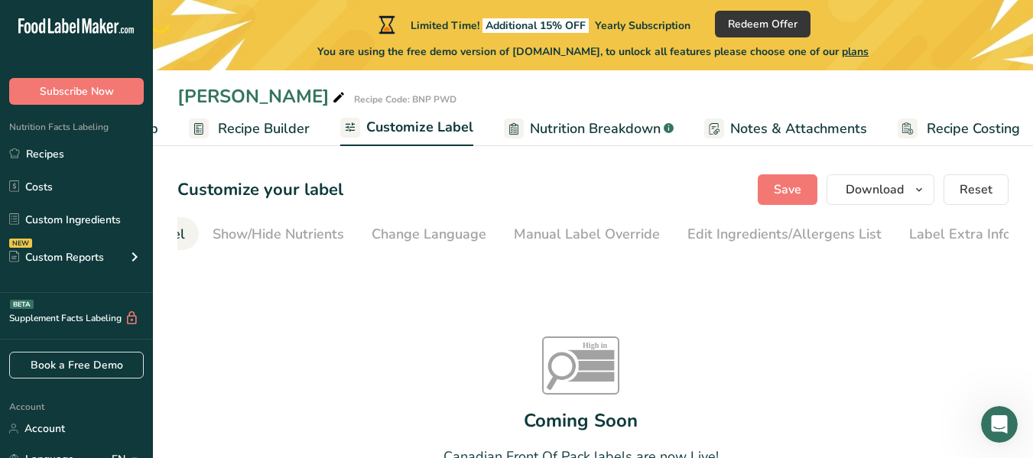
scroll to position [0, 148]
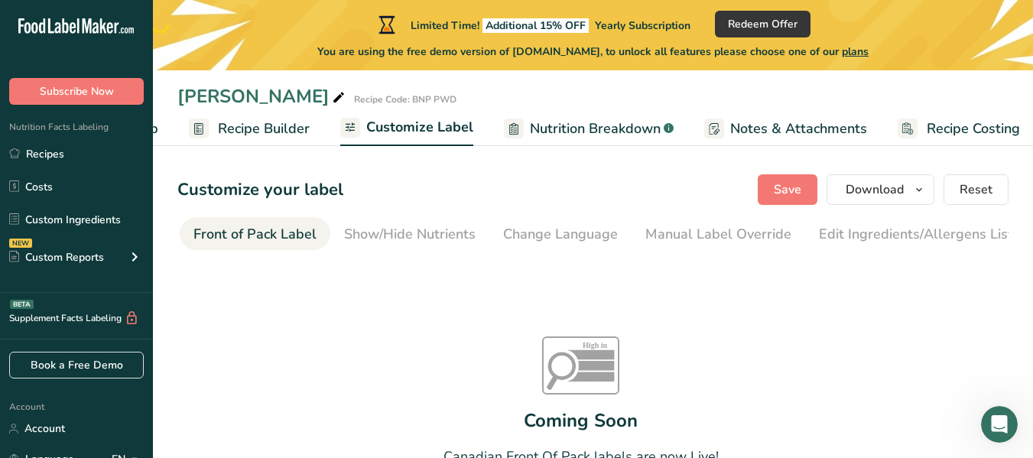
click at [229, 241] on div "Front of Pack Label" at bounding box center [254, 234] width 123 height 21
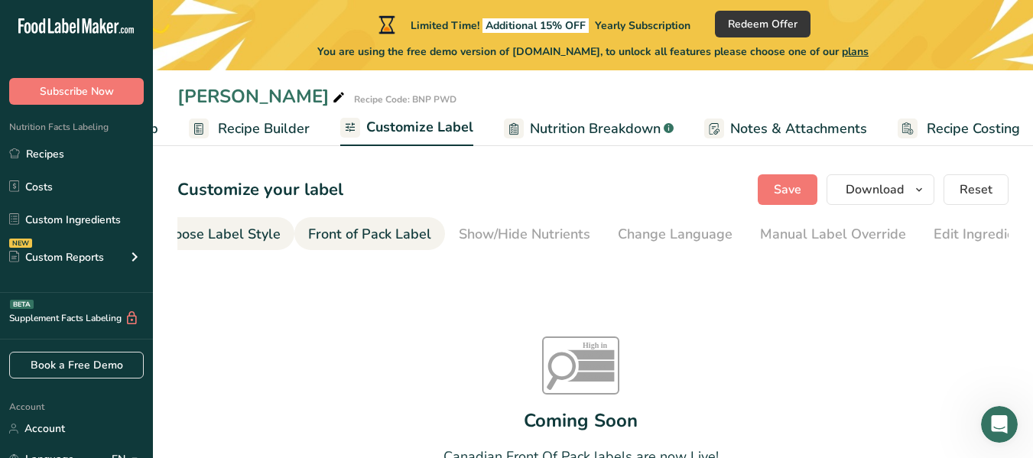
scroll to position [0, 9]
click at [214, 232] on div "Choose Label Style" at bounding box center [243, 234] width 123 height 21
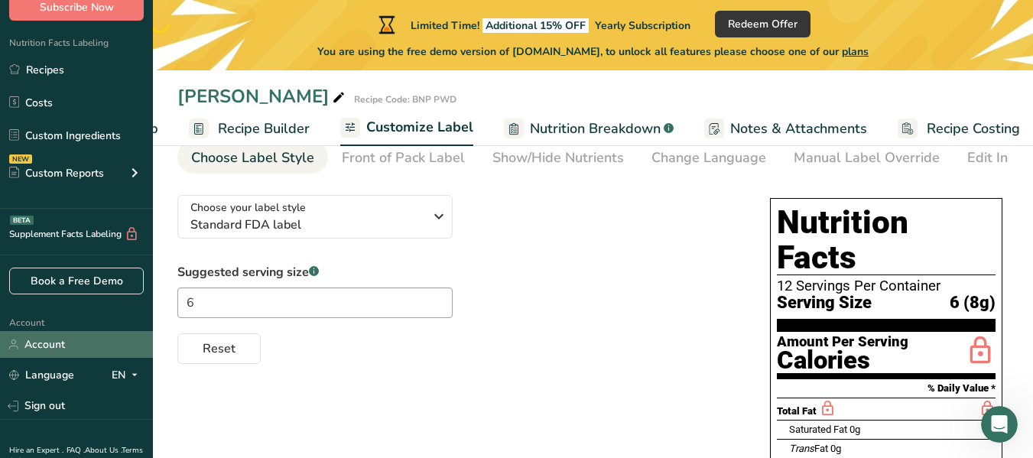
scroll to position [0, 0]
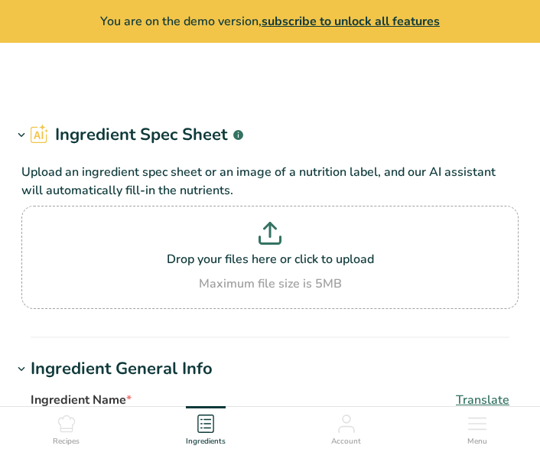
type input "Spices, coriander seed"
type input "Coriander seed"
